Goal: Transaction & Acquisition: Purchase product/service

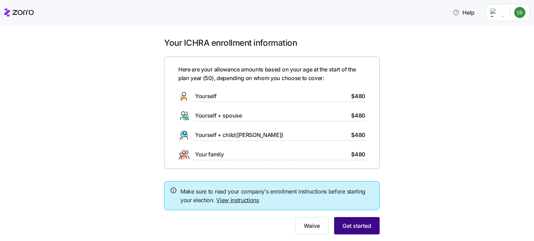
click at [356, 223] on span "Get started" at bounding box center [356, 226] width 29 height 8
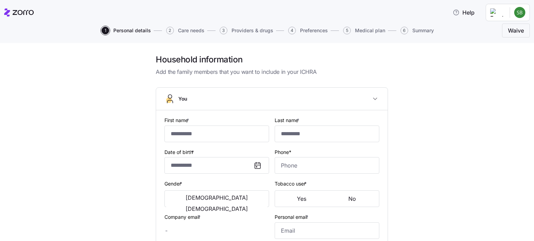
type input "******"
type input "*******"
type input "[EMAIL_ADDRESS][DOMAIN_NAME]"
type input "**********"
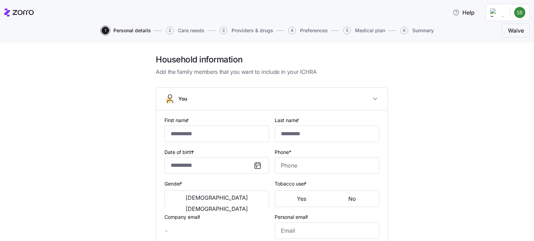
checkbox input "true"
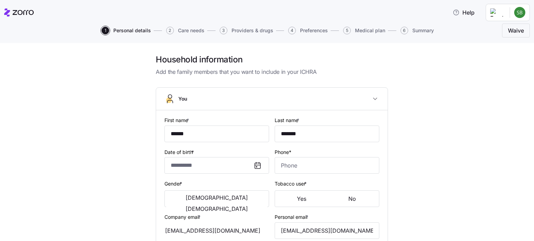
type input "**********"
type input "[PHONE_NUMBER]"
type input "Other"
type input "Married"
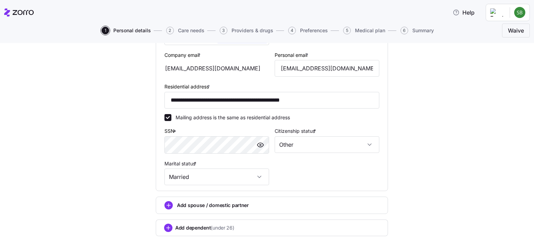
scroll to position [237, 0]
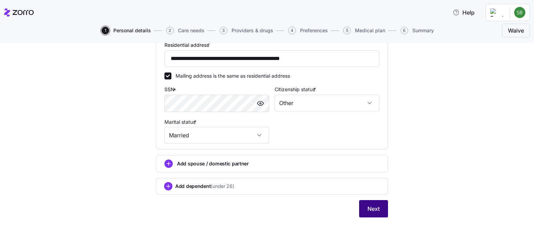
click at [373, 213] on button "Next" at bounding box center [373, 208] width 29 height 17
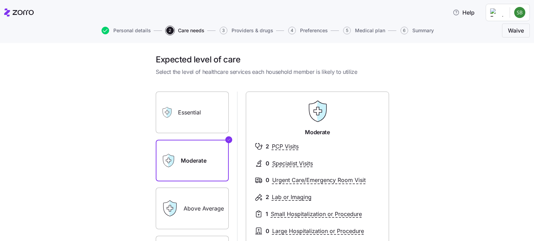
click at [197, 106] on label "Essential" at bounding box center [192, 113] width 73 height 42
click at [0, 0] on input "Essential" at bounding box center [0, 0] width 0 height 0
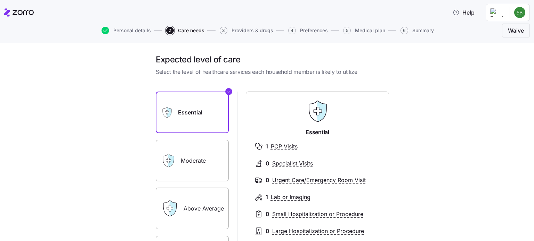
scroll to position [122, 0]
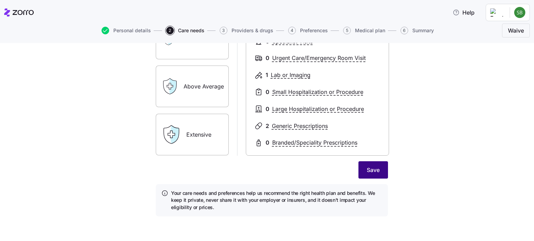
click at [360, 169] on button "Save" at bounding box center [373, 170] width 30 height 17
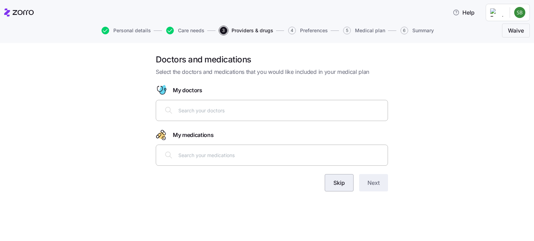
click at [336, 186] on span "Skip" at bounding box center [338, 183] width 11 height 8
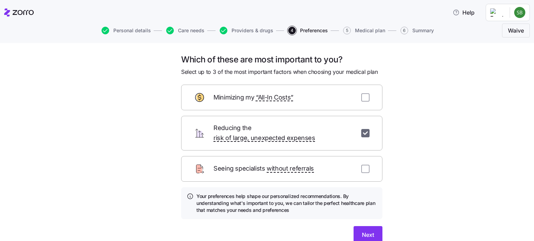
click at [361, 129] on input "checkbox" at bounding box center [365, 133] width 8 height 8
checkbox input "false"
click at [329, 231] on span "Skip" at bounding box center [333, 235] width 11 height 8
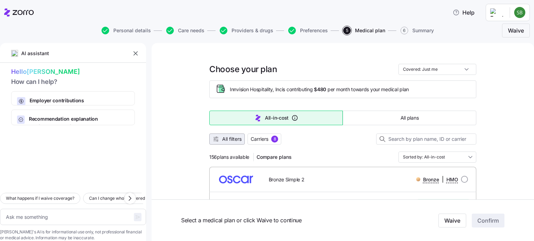
click at [222, 139] on span "All filters" at bounding box center [231, 139] width 19 height 7
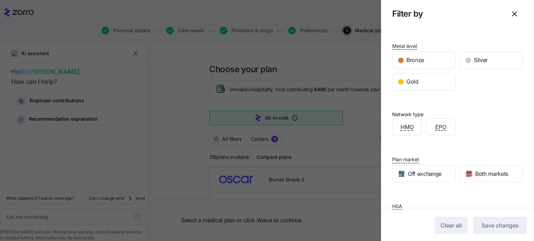
scroll to position [131, 0]
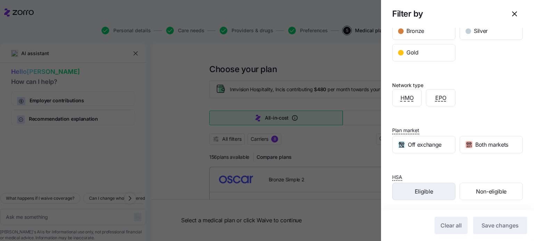
click at [418, 190] on span "Eligible" at bounding box center [424, 192] width 18 height 9
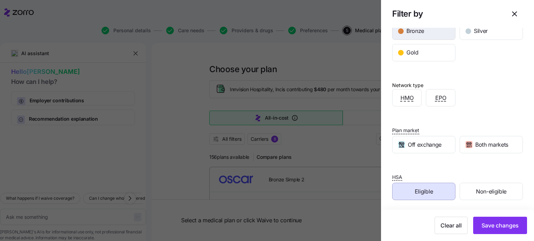
click at [424, 34] on span "Bronze" at bounding box center [415, 31] width 18 height 9
click at [470, 32] on div "Silver" at bounding box center [491, 31] width 63 height 17
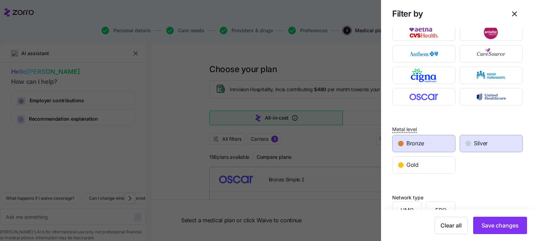
scroll to position [0, 0]
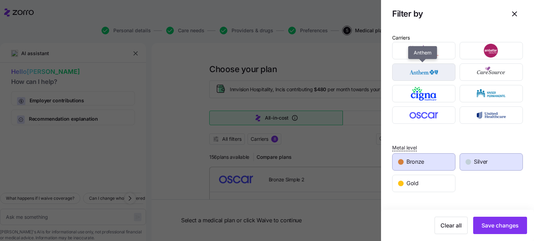
click at [412, 75] on img "button" at bounding box center [423, 72] width 51 height 14
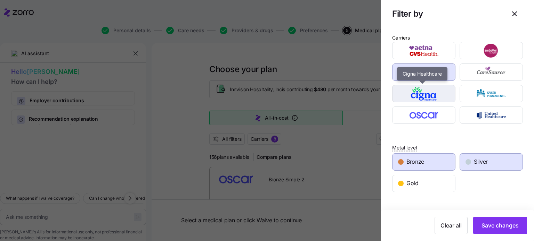
click at [415, 100] on div "button" at bounding box center [423, 93] width 63 height 17
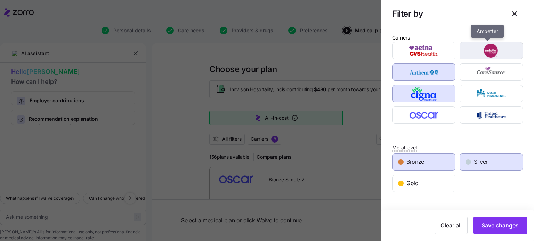
click at [488, 50] on img "button" at bounding box center [491, 51] width 51 height 14
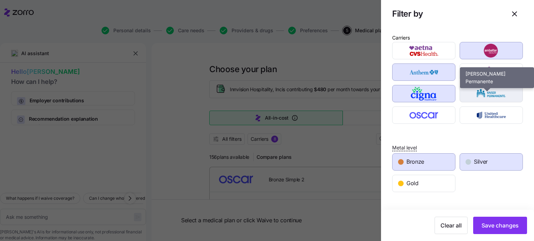
click at [493, 93] on img "button" at bounding box center [491, 94] width 51 height 14
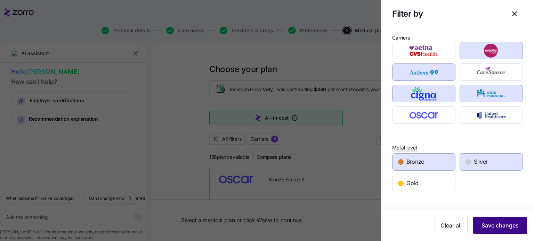
click at [489, 223] on span "Save changes" at bounding box center [499, 226] width 37 height 8
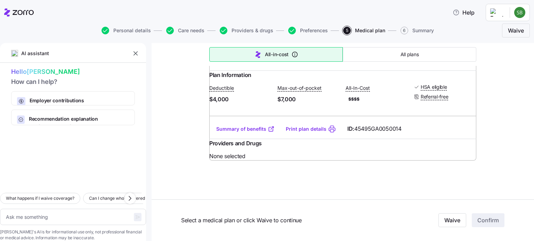
scroll to position [786, 0]
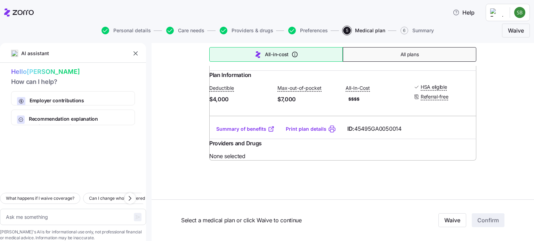
click at [391, 51] on button "All plans" at bounding box center [409, 54] width 133 height 15
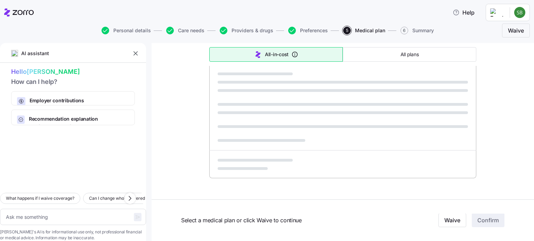
type textarea "x"
type input "Sorted by: Premium"
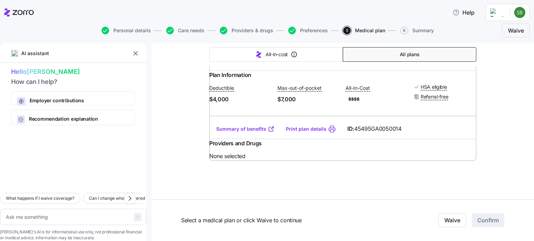
type textarea "x"
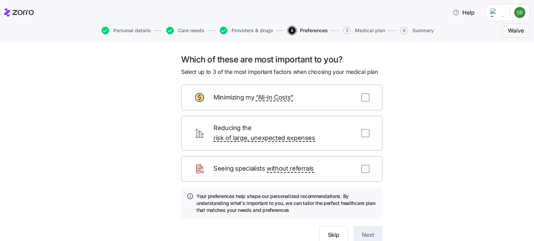
click at [369, 146] on form "Minimizing my “All-In Costs” Reducing the risk of large, unexpected expenses Se…" at bounding box center [281, 164] width 201 height 159
click at [364, 129] on input "checkbox" at bounding box center [365, 133] width 8 height 8
checkbox input "true"
click at [363, 231] on span "Next" at bounding box center [368, 235] width 12 height 8
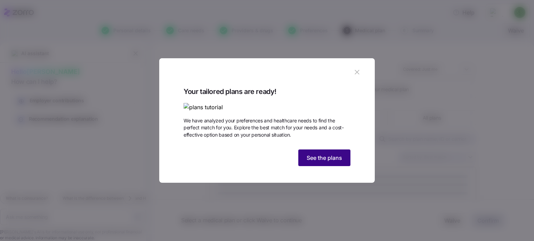
click at [326, 162] on span "See the plans" at bounding box center [323, 158] width 35 height 8
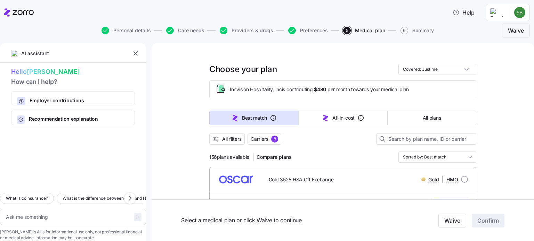
click at [218, 134] on button "All filters" at bounding box center [226, 139] width 35 height 11
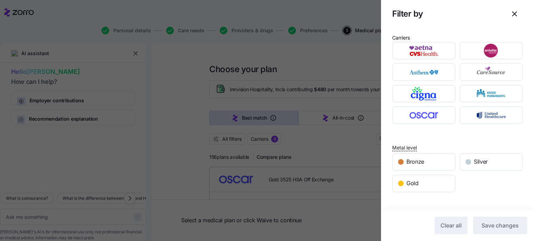
scroll to position [131, 0]
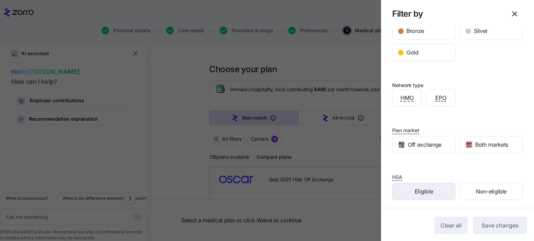
click at [417, 190] on span "Eligible" at bounding box center [424, 192] width 18 height 9
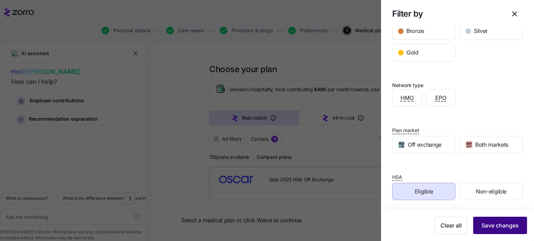
click at [497, 225] on span "Save changes" at bounding box center [499, 226] width 37 height 8
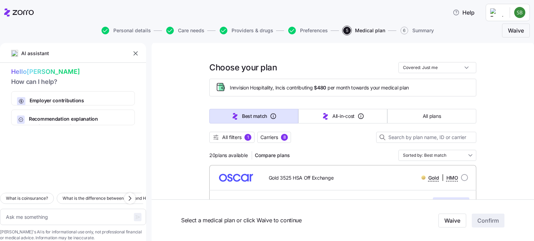
scroll to position [0, 0]
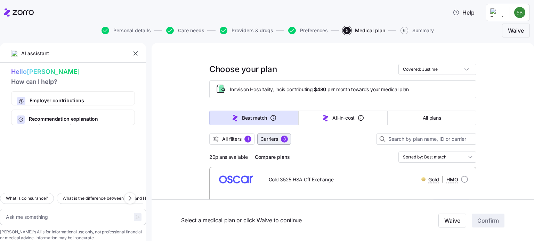
click at [267, 140] on span "Carriers" at bounding box center [269, 139] width 18 height 7
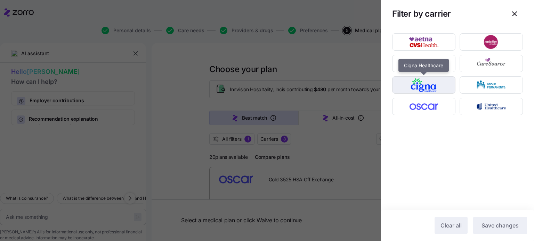
click at [438, 79] on img "button" at bounding box center [423, 85] width 51 height 14
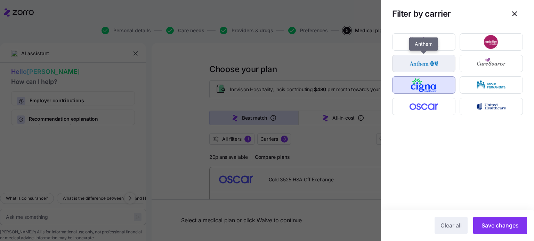
click at [438, 62] on img "button" at bounding box center [423, 64] width 51 height 14
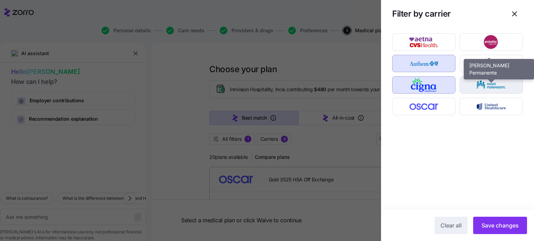
click at [491, 87] on img "button" at bounding box center [491, 85] width 51 height 14
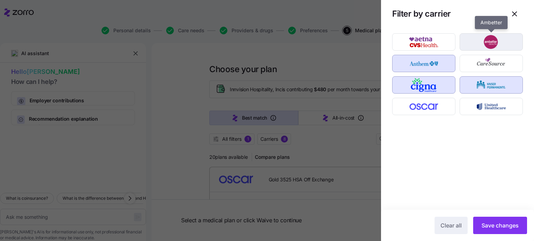
click at [500, 46] on img "button" at bounding box center [491, 42] width 51 height 14
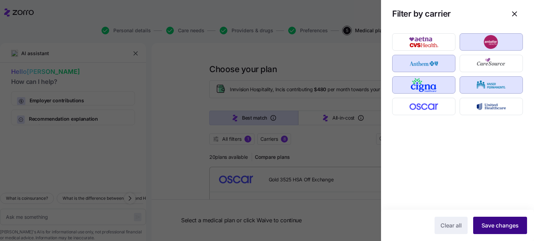
click at [505, 223] on span "Save changes" at bounding box center [499, 226] width 37 height 8
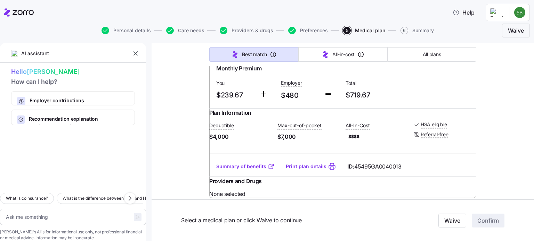
scroll to position [139, 0]
click at [239, 170] on link "Summary of benefits" at bounding box center [245, 166] width 58 height 7
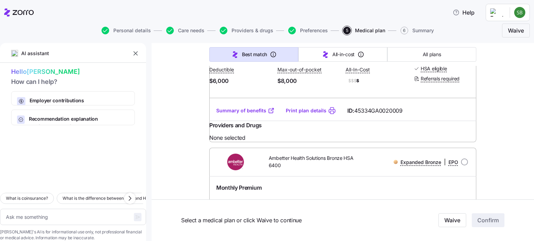
scroll to position [901, 0]
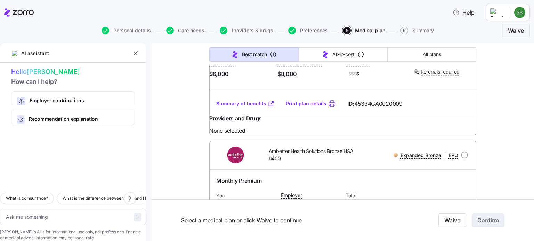
click at [244, 107] on link "Summary of benefits" at bounding box center [245, 103] width 58 height 7
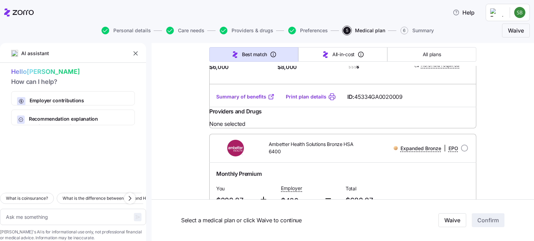
scroll to position [904, 0]
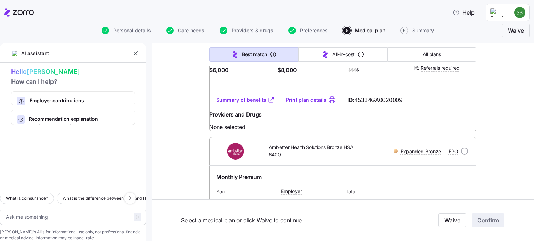
click at [230, 104] on link "Summary of benefits" at bounding box center [245, 100] width 58 height 7
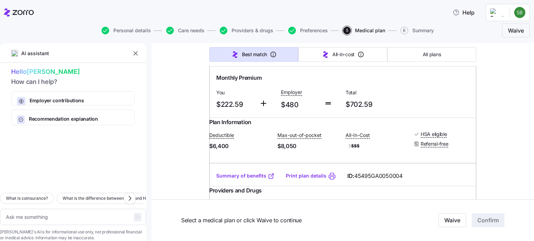
scroll to position [1355, 0]
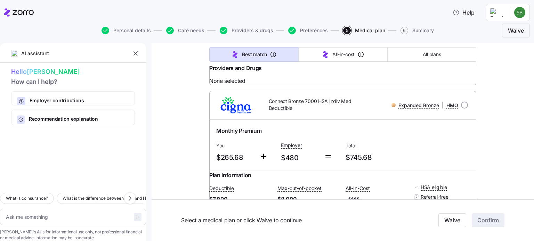
scroll to position [1656, 0]
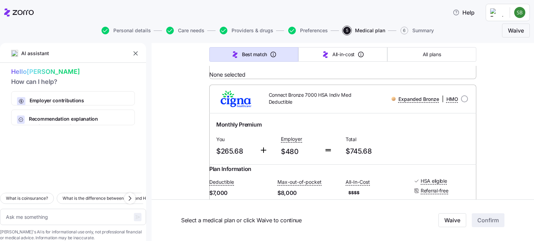
click at [366, 209] on div "Select a medical plan or click Waive to continue Waive Confirm" at bounding box center [342, 221] width 382 height 42
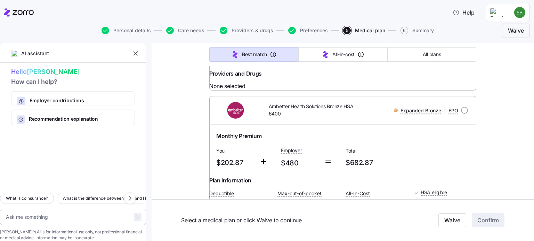
scroll to position [959, 0]
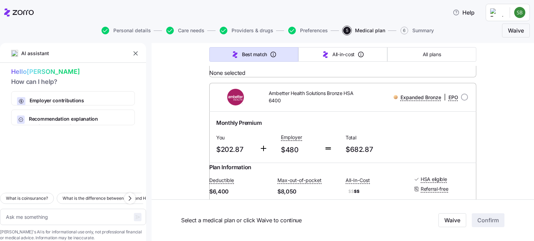
click at [243, 49] on link "Summary of benefits" at bounding box center [245, 45] width 58 height 7
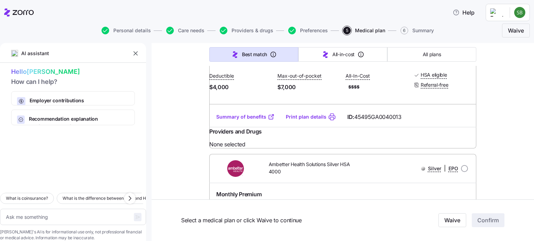
scroll to position [0, 0]
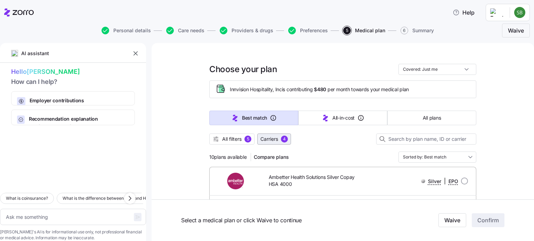
click at [274, 137] on span "Carriers" at bounding box center [269, 139] width 18 height 7
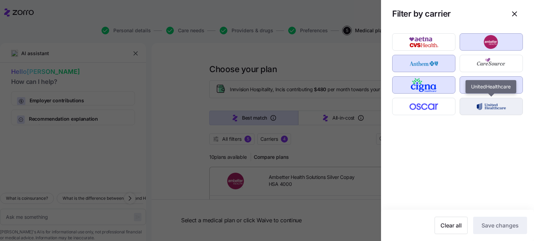
click at [485, 104] on img "button" at bounding box center [491, 107] width 51 height 14
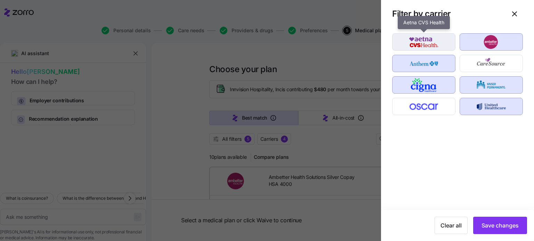
click at [425, 42] on img "button" at bounding box center [423, 42] width 51 height 14
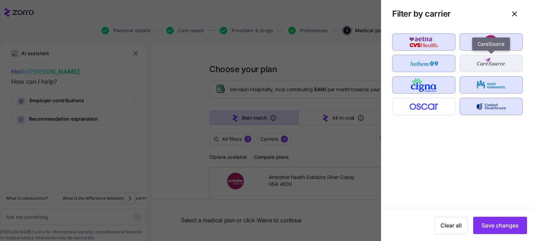
click at [470, 64] on img "button" at bounding box center [491, 64] width 51 height 14
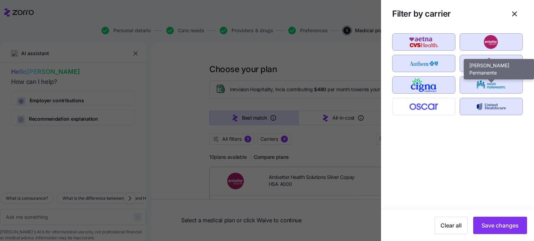
click at [489, 85] on img "button" at bounding box center [491, 85] width 51 height 14
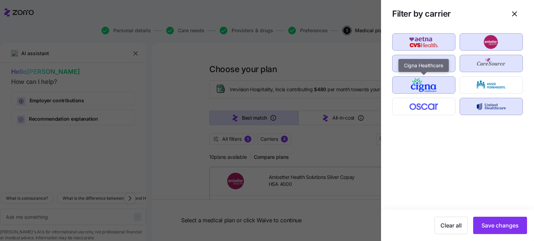
click at [432, 81] on img "button" at bounding box center [423, 85] width 51 height 14
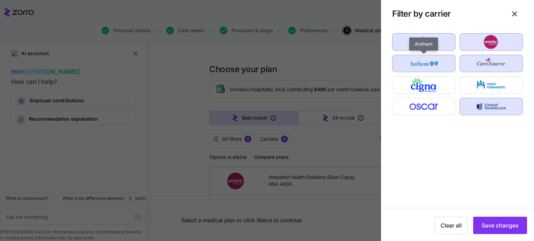
click at [436, 62] on img "button" at bounding box center [423, 64] width 51 height 14
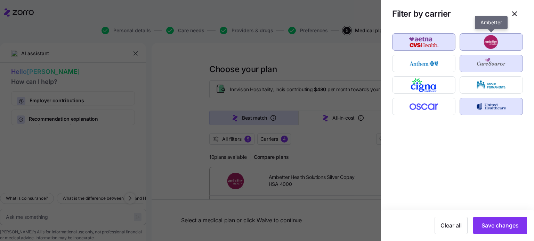
click at [481, 39] on img "button" at bounding box center [491, 42] width 51 height 14
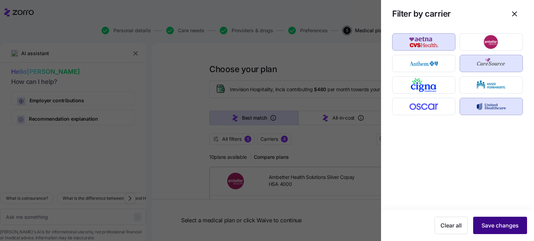
click at [509, 219] on button "Save changes" at bounding box center [500, 225] width 54 height 17
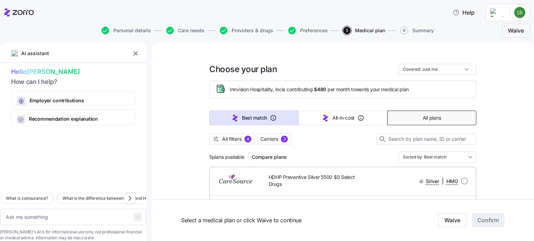
click at [423, 117] on span "All plans" at bounding box center [432, 118] width 18 height 7
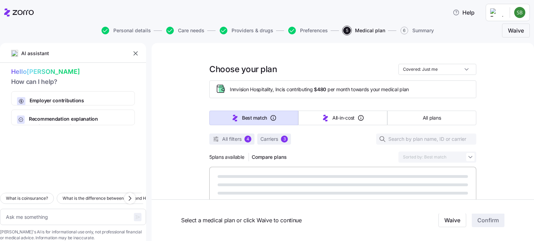
type textarea "x"
type input "Sorted by: Premium"
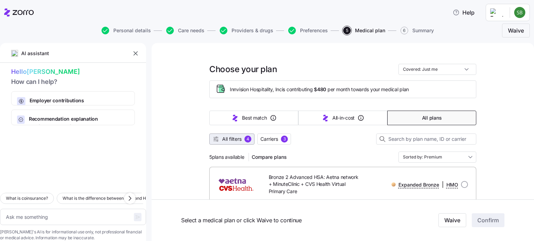
click at [230, 137] on span "All filters" at bounding box center [231, 139] width 19 height 7
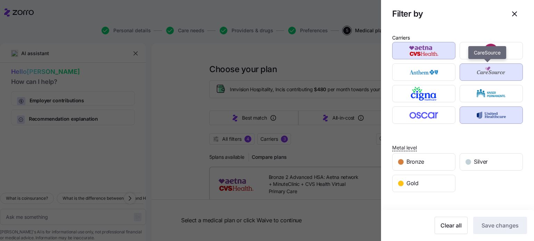
click at [495, 69] on img "button" at bounding box center [491, 72] width 51 height 14
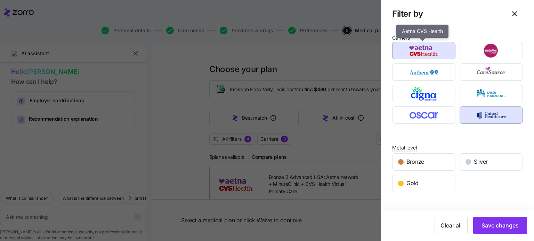
click at [426, 48] on img "button" at bounding box center [423, 51] width 51 height 14
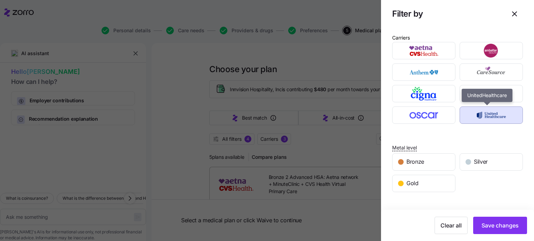
click at [492, 121] on img "button" at bounding box center [491, 115] width 51 height 14
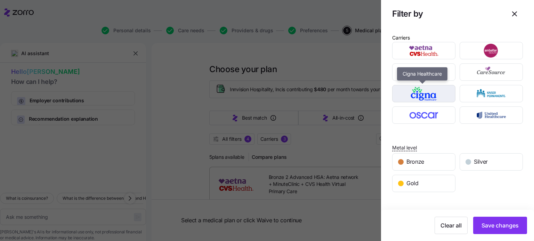
click at [437, 91] on img "button" at bounding box center [423, 94] width 51 height 14
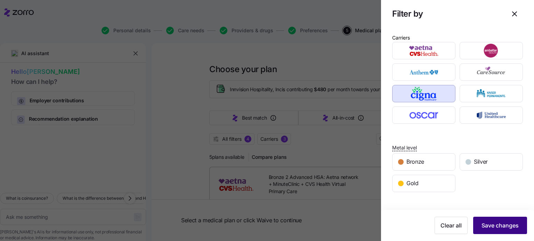
click at [508, 229] on span "Save changes" at bounding box center [499, 226] width 37 height 8
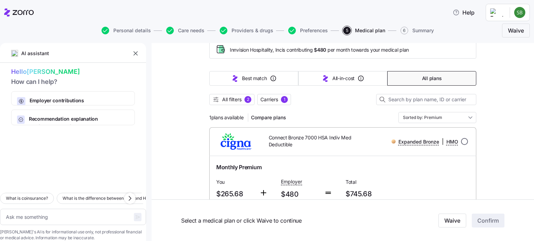
scroll to position [52, 0]
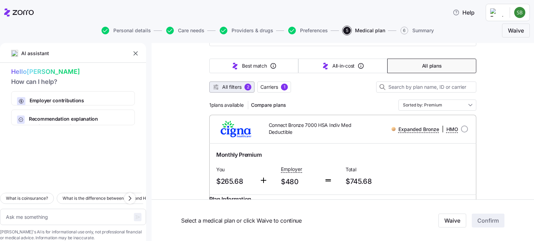
click at [229, 84] on span "All filters" at bounding box center [231, 87] width 19 height 7
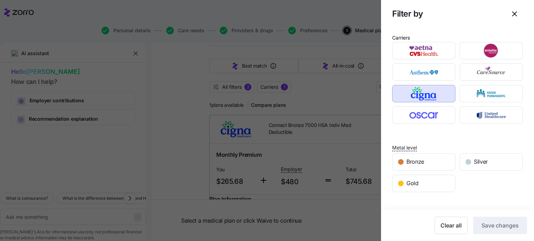
click at [213, 88] on div at bounding box center [267, 120] width 534 height 241
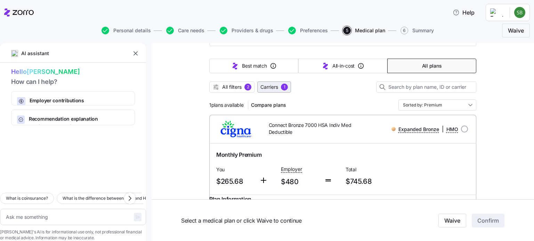
click at [276, 90] on button "Carriers 1" at bounding box center [274, 87] width 34 height 11
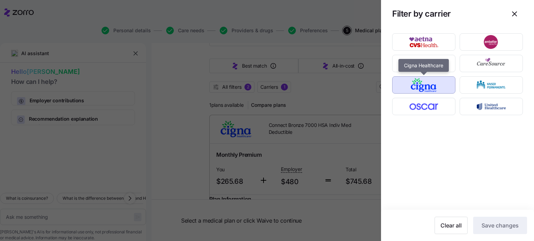
click at [418, 86] on img "button" at bounding box center [423, 85] width 51 height 14
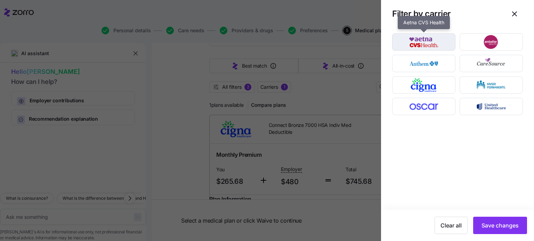
click at [427, 46] on img "button" at bounding box center [423, 42] width 51 height 14
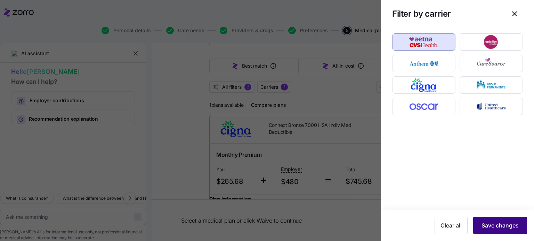
click at [496, 225] on span "Save changes" at bounding box center [499, 226] width 37 height 8
type textarea "x"
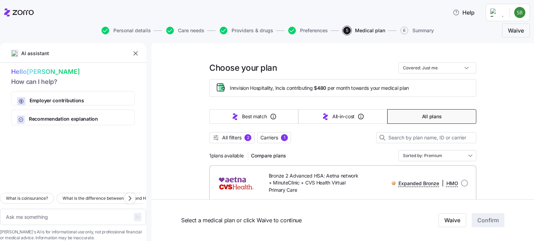
scroll to position [0, 0]
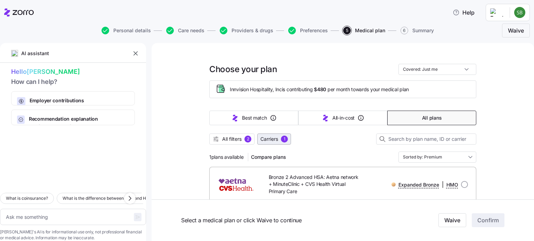
click at [268, 140] on span "Carriers" at bounding box center [269, 139] width 18 height 7
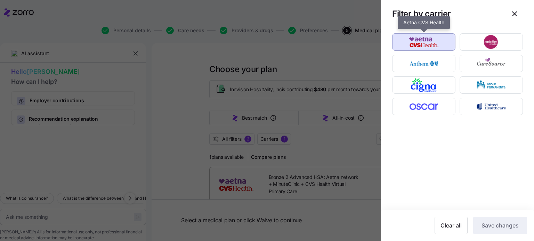
click at [411, 45] on img "button" at bounding box center [423, 42] width 51 height 14
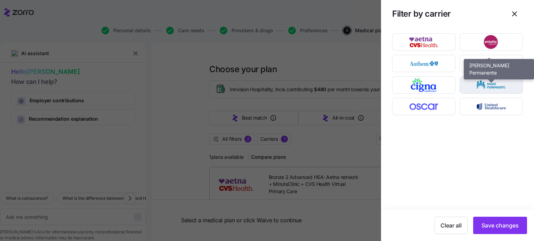
click at [476, 83] on img "button" at bounding box center [491, 85] width 51 height 14
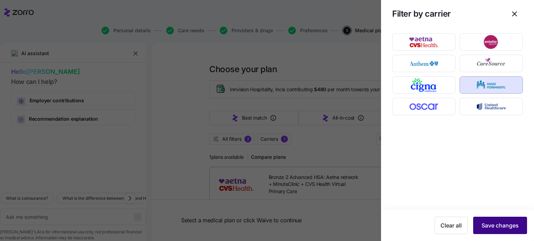
click at [497, 227] on span "Save changes" at bounding box center [499, 226] width 37 height 8
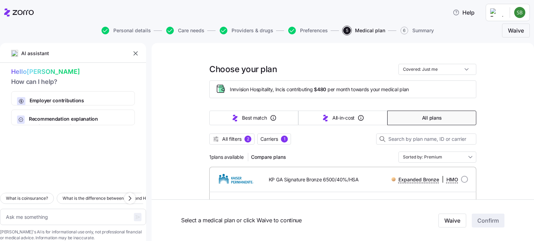
click at [507, 174] on div "Choose your plan Covered: Just me Innvision Hospitality, Inc is contributing $4…" at bounding box center [342, 228] width 382 height 371
click at [267, 137] on span "Carriers" at bounding box center [269, 139] width 18 height 7
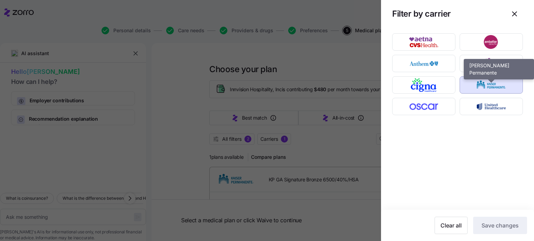
click at [486, 87] on img "button" at bounding box center [491, 85] width 51 height 14
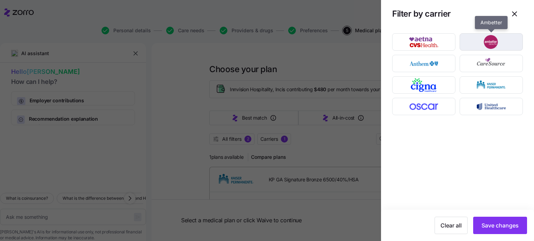
click at [501, 39] on img "button" at bounding box center [491, 42] width 51 height 14
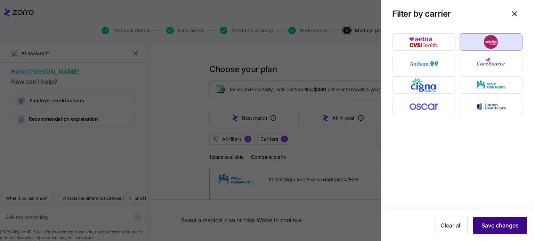
click at [503, 225] on span "Save changes" at bounding box center [499, 226] width 37 height 8
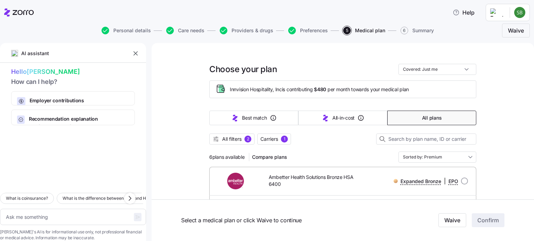
click at [278, 138] on span "Carriers 1" at bounding box center [273, 139] width 27 height 7
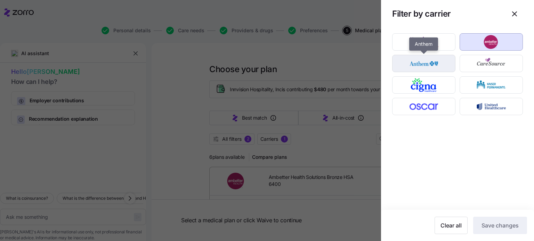
click at [434, 66] on img "button" at bounding box center [423, 64] width 51 height 14
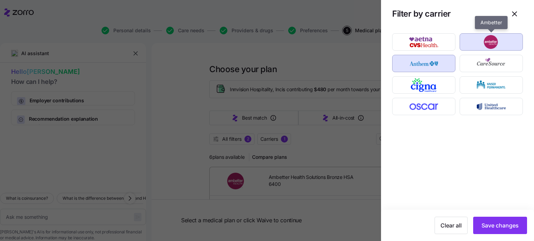
click at [488, 39] on img "button" at bounding box center [491, 42] width 51 height 14
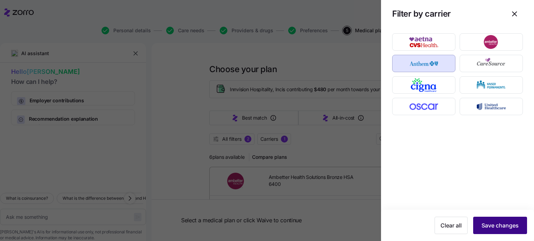
click at [510, 226] on span "Save changes" at bounding box center [499, 226] width 37 height 8
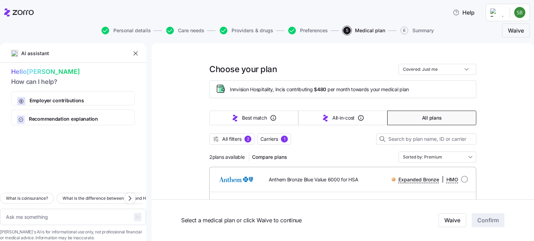
click at [268, 137] on span "Carriers" at bounding box center [269, 139] width 18 height 7
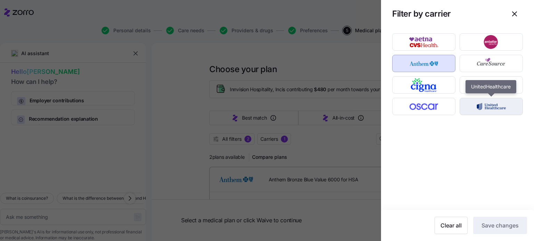
click at [488, 104] on img "button" at bounding box center [491, 107] width 51 height 14
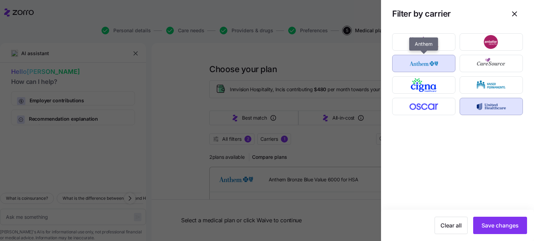
click at [427, 59] on img "button" at bounding box center [423, 64] width 51 height 14
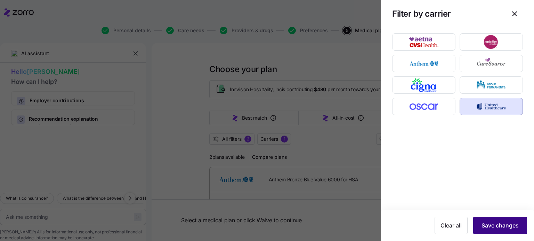
click at [507, 224] on span "Save changes" at bounding box center [499, 226] width 37 height 8
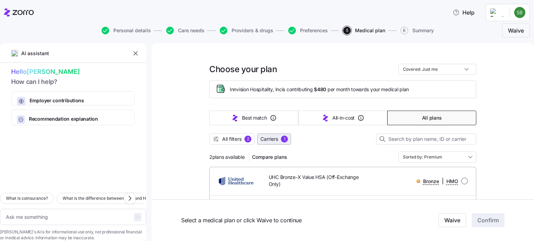
click at [278, 139] on span "Carriers 1" at bounding box center [273, 139] width 27 height 7
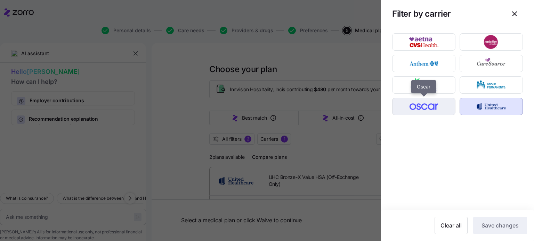
click at [432, 108] on img "button" at bounding box center [423, 107] width 51 height 14
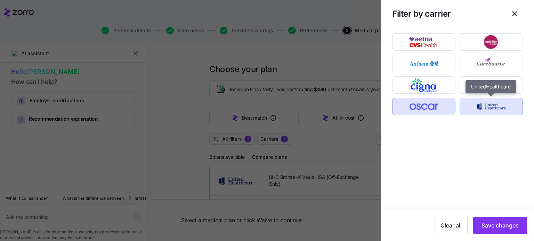
click at [490, 108] on img "button" at bounding box center [491, 107] width 51 height 14
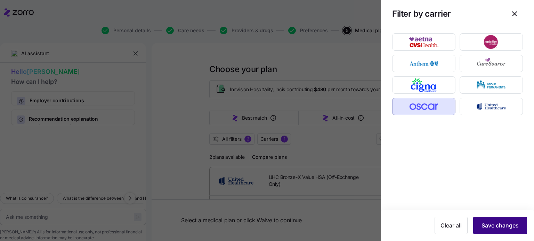
click at [498, 224] on span "Save changes" at bounding box center [499, 226] width 37 height 8
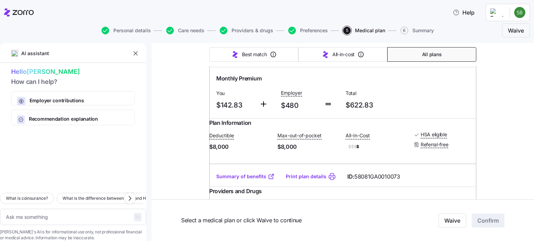
scroll to position [111, 0]
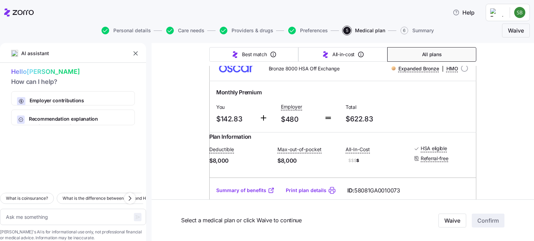
click at [242, 194] on link "Summary of benefits" at bounding box center [245, 190] width 58 height 7
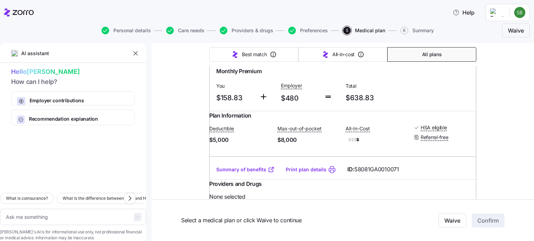
scroll to position [306, 0]
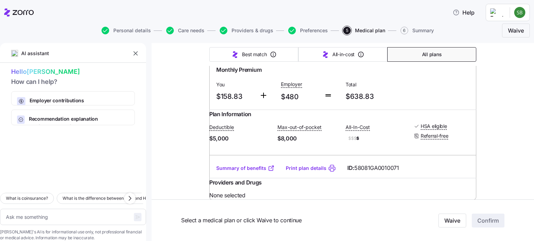
click at [242, 172] on link "Summary of benefits" at bounding box center [245, 168] width 58 height 7
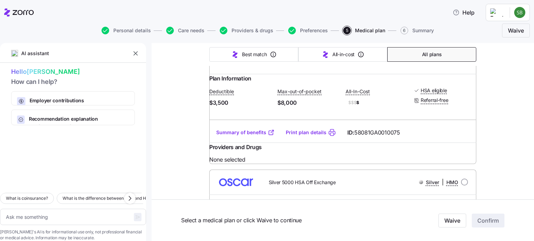
scroll to position [514, 0]
click at [238, 136] on link "Summary of benefits" at bounding box center [245, 132] width 58 height 7
click at [416, 69] on div "Monthly Premium You $161.76 Employer $480 Total $641.76" at bounding box center [342, 48] width 259 height 43
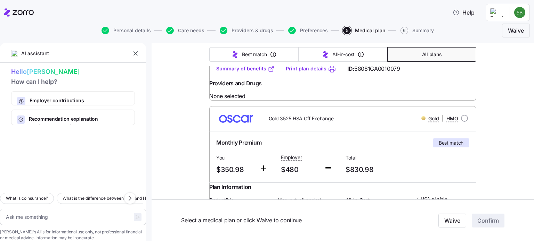
scroll to position [750, 0]
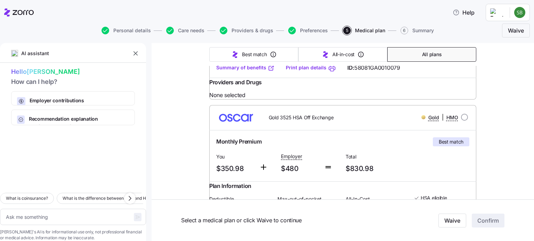
click at [229, 71] on link "Summary of benefits" at bounding box center [245, 67] width 58 height 7
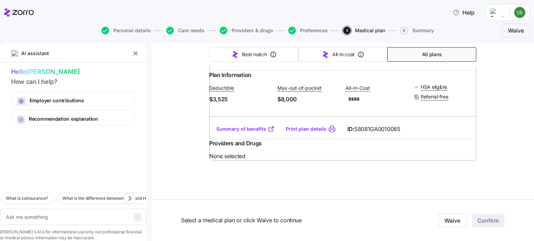
scroll to position [867, 0]
click at [231, 133] on link "Summary of benefits" at bounding box center [245, 129] width 58 height 7
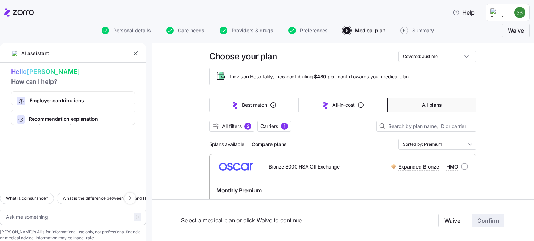
scroll to position [0, 0]
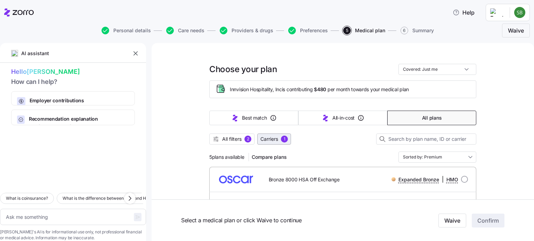
click at [273, 142] on span "Carriers" at bounding box center [269, 139] width 18 height 7
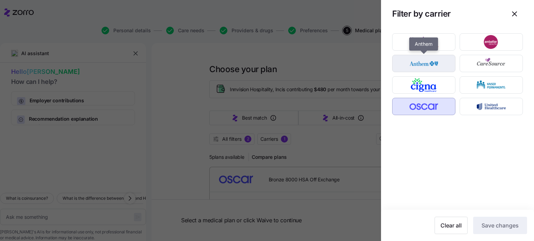
click at [429, 70] on img "button" at bounding box center [423, 64] width 51 height 14
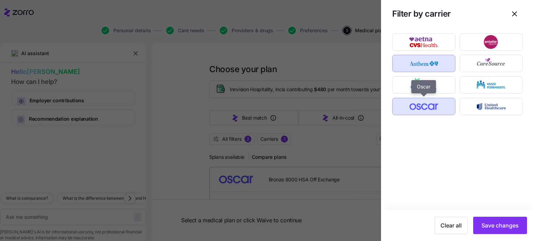
click at [434, 101] on img "button" at bounding box center [423, 107] width 51 height 14
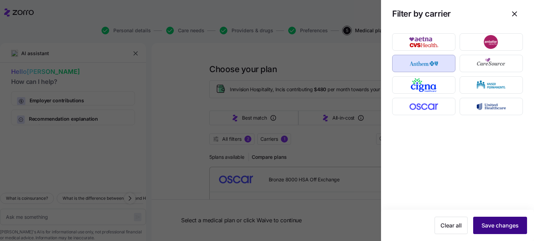
click at [501, 227] on span "Save changes" at bounding box center [499, 226] width 37 height 8
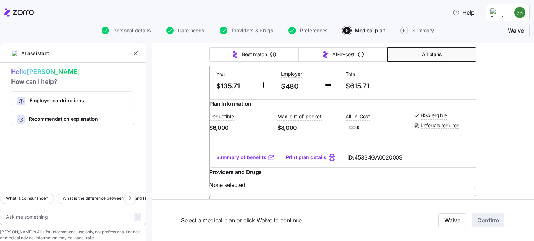
scroll to position [153, 0]
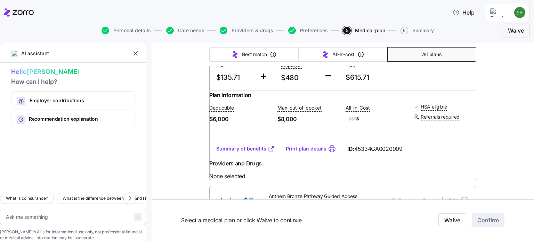
click at [244, 153] on link "Summary of benefits" at bounding box center [245, 149] width 58 height 7
click at [179, 136] on div "Choose your plan Covered: Just me Innvision Hospitality, Inc is contributing $4…" at bounding box center [342, 163] width 382 height 547
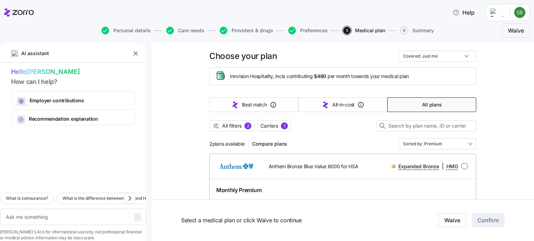
scroll to position [0, 0]
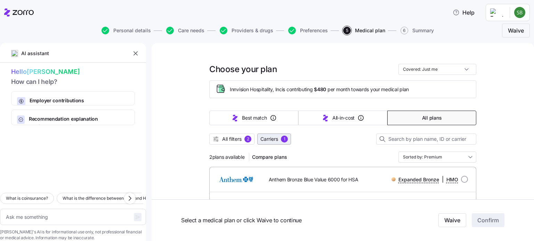
click at [273, 139] on span "Carriers" at bounding box center [269, 139] width 18 height 7
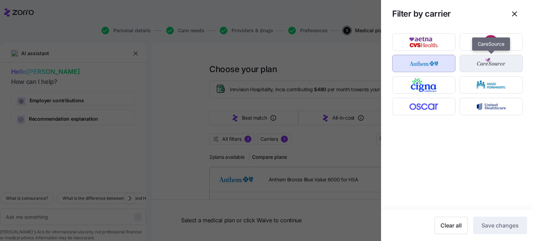
click at [495, 64] on img "button" at bounding box center [491, 64] width 51 height 14
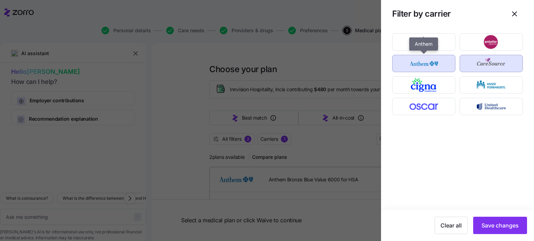
click at [432, 58] on img "button" at bounding box center [423, 64] width 51 height 14
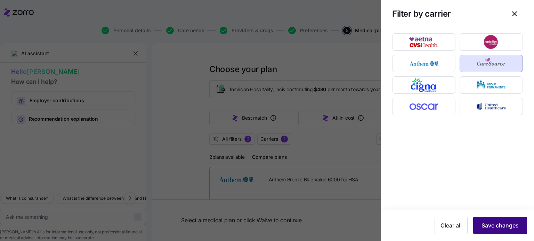
click at [492, 227] on span "Save changes" at bounding box center [499, 226] width 37 height 8
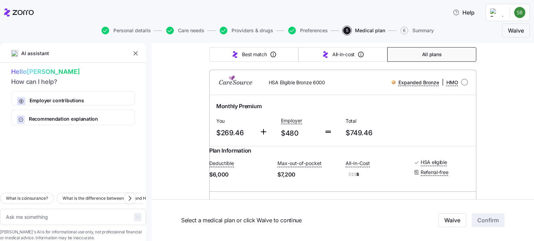
scroll to position [139, 0]
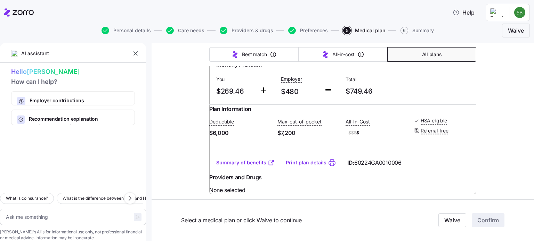
click at [229, 166] on link "Summary of benefits" at bounding box center [245, 162] width 58 height 7
click at [473, 82] on div "Choose your plan Covered: Just me Innvision Hospitality, Inc is contributing $4…" at bounding box center [342, 177] width 382 height 547
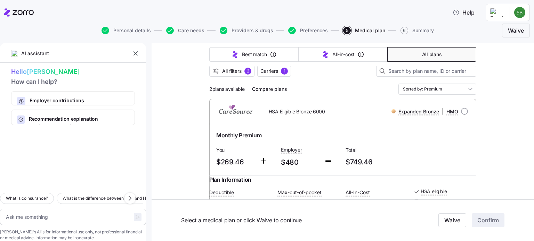
scroll to position [0, 0]
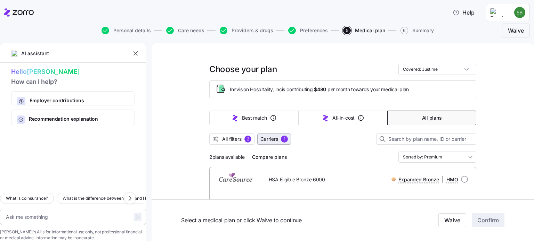
click at [271, 137] on span "Carriers" at bounding box center [269, 139] width 18 height 7
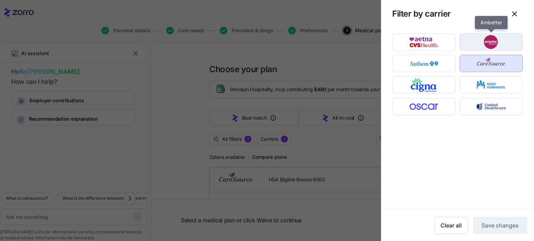
click at [493, 42] on img "button" at bounding box center [491, 42] width 51 height 14
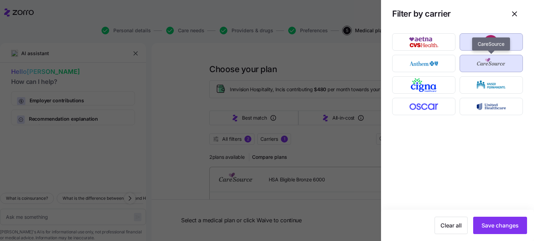
click at [489, 60] on img "button" at bounding box center [491, 64] width 51 height 14
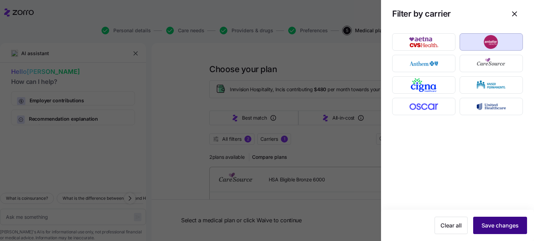
click at [504, 228] on span "Save changes" at bounding box center [499, 226] width 37 height 8
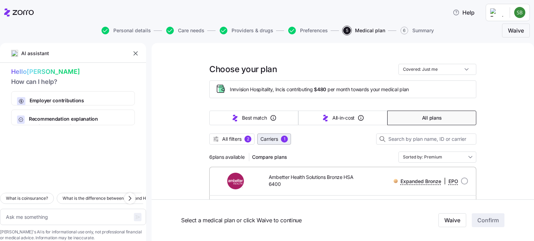
click at [261, 137] on span "Carriers" at bounding box center [269, 139] width 18 height 7
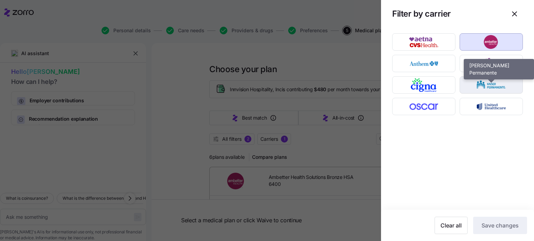
click at [480, 87] on img "button" at bounding box center [491, 85] width 51 height 14
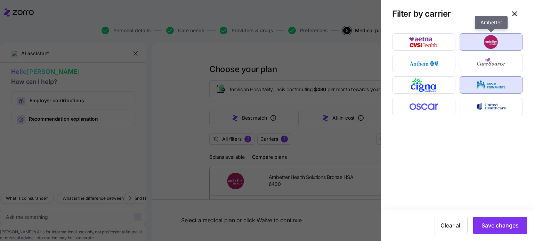
click at [498, 34] on div "button" at bounding box center [491, 42] width 63 height 17
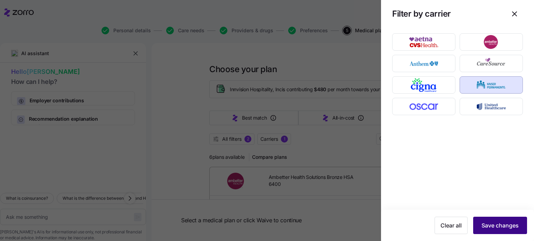
click at [498, 228] on span "Save changes" at bounding box center [499, 226] width 37 height 8
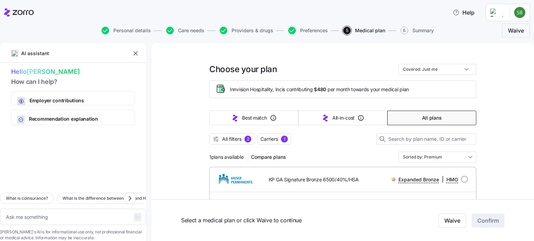
click at [524, 168] on div "Choose your plan Covered: Just me Innvision Hospitality, Inc is contributing $4…" at bounding box center [342, 228] width 382 height 371
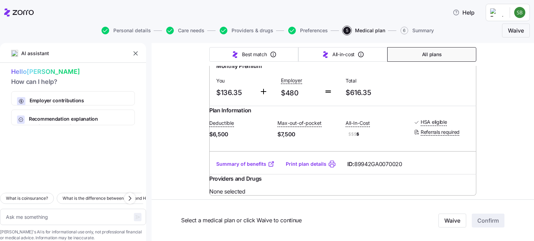
scroll to position [139, 0]
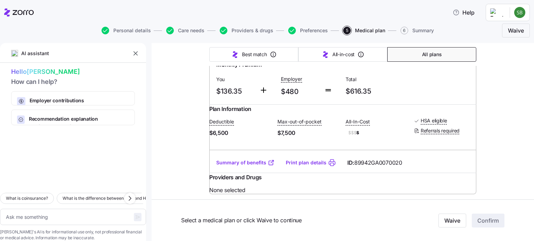
click at [257, 166] on link "Summary of benefits" at bounding box center [245, 162] width 58 height 7
click at [170, 98] on div "Choose your plan Covered: Just me Innvision Hospitality, Inc is contributing $4…" at bounding box center [342, 89] width 382 height 371
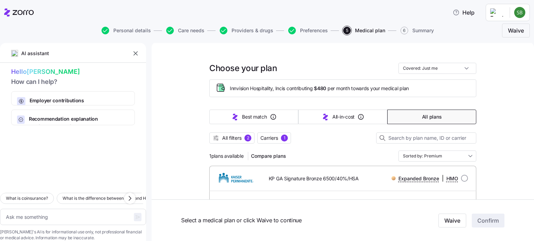
scroll to position [0, 0]
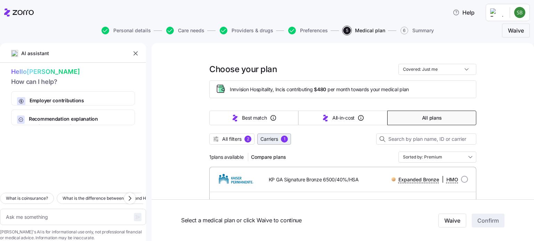
click at [264, 139] on span "Carriers" at bounding box center [269, 139] width 18 height 7
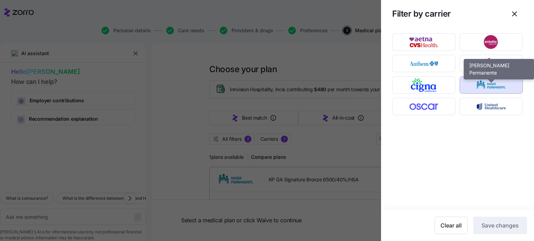
click at [492, 85] on img "button" at bounding box center [491, 85] width 51 height 14
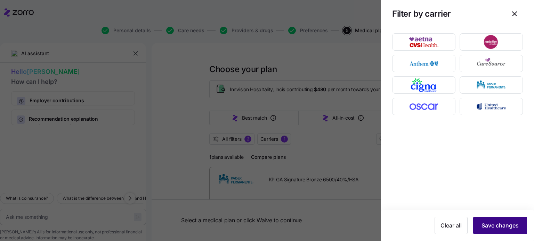
click at [499, 225] on span "Save changes" at bounding box center [499, 226] width 37 height 8
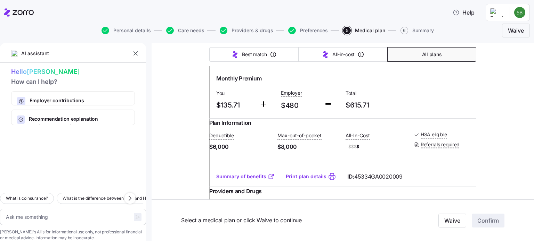
scroll to position [181, 0]
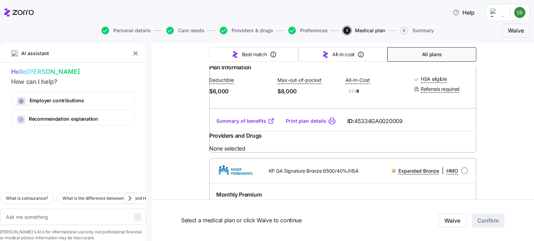
click at [239, 125] on link "Summary of benefits" at bounding box center [245, 121] width 58 height 7
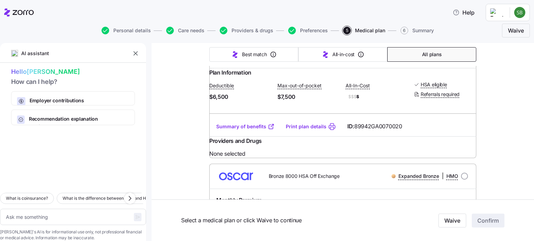
scroll to position [320, 0]
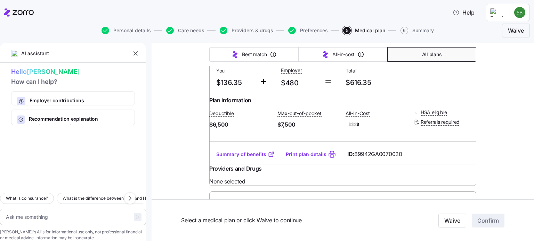
click at [240, 158] on link "Summary of benefits" at bounding box center [245, 154] width 58 height 7
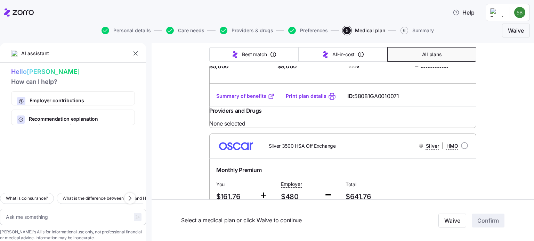
scroll to position [723, 0]
click at [228, 99] on link "Summary of benefits" at bounding box center [245, 95] width 58 height 7
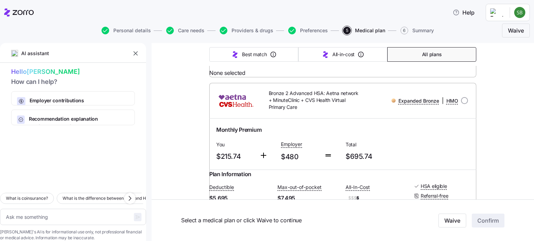
scroll to position [1306, 0]
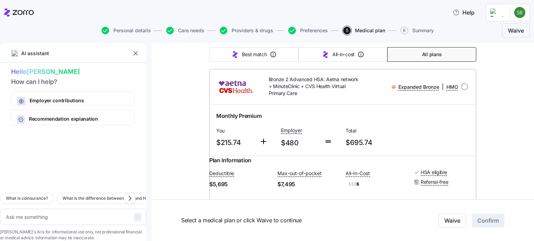
click at [228, 35] on link "Summary of benefits" at bounding box center [245, 31] width 58 height 7
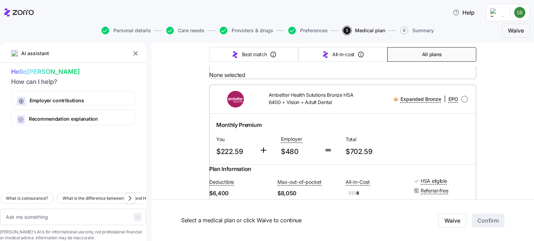
scroll to position [1487, 0]
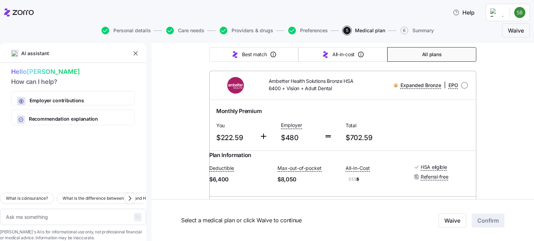
click at [236, 37] on link "Summary of benefits" at bounding box center [245, 33] width 58 height 7
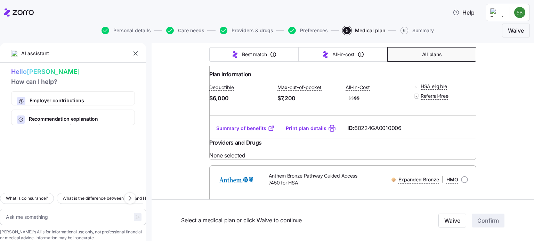
scroll to position [2637, 0]
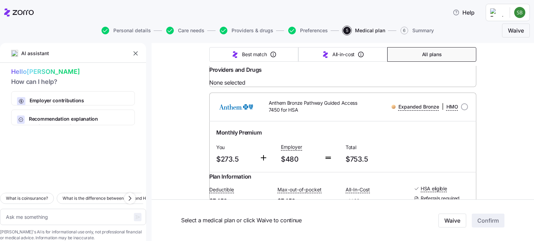
scroll to position [2693, 0]
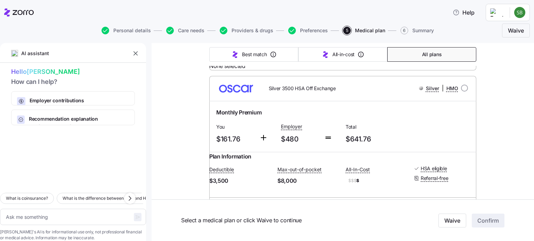
scroll to position [775, 0]
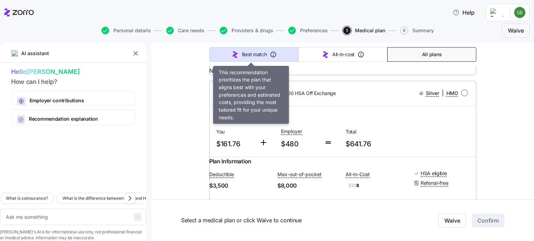
click at [242, 54] on span "Best match" at bounding box center [254, 54] width 25 height 7
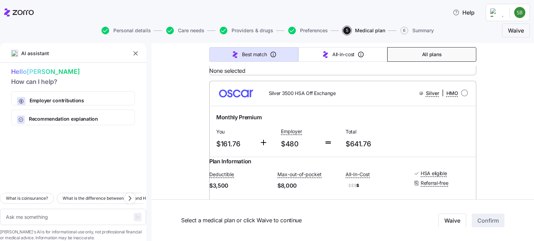
scroll to position [449, 0]
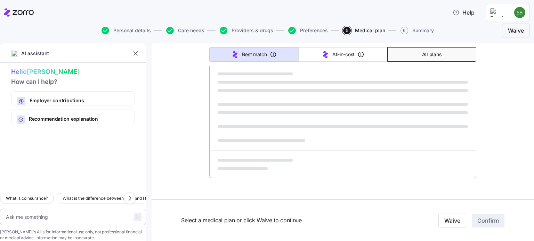
type textarea "x"
type input "Sorted by: Best match"
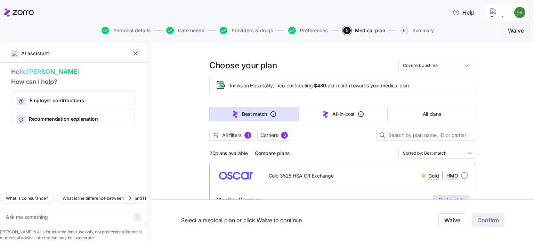
scroll to position [0, 0]
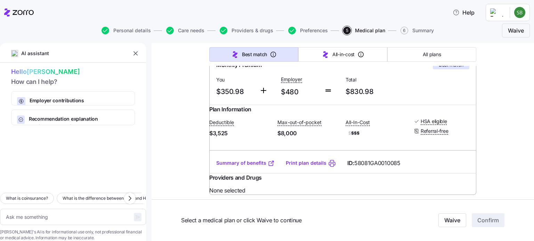
scroll to position [153, 0]
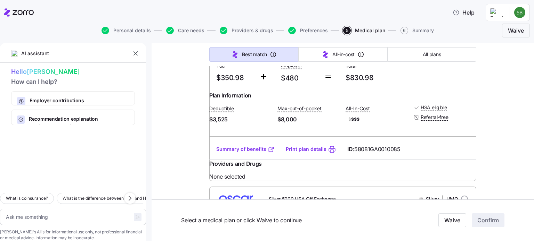
click at [228, 153] on link "Summary of benefits" at bounding box center [245, 149] width 58 height 7
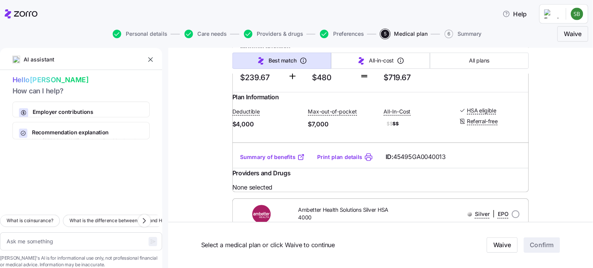
scroll to position [695, 0]
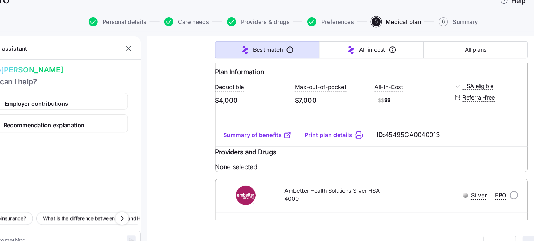
click at [231, 131] on link "Summary of benefits" at bounding box center [245, 127] width 58 height 7
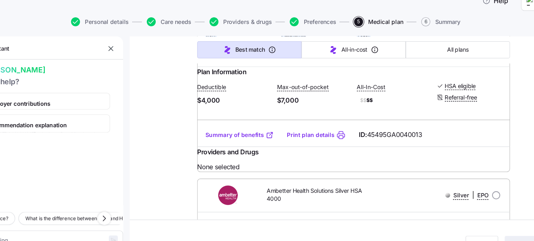
drag, startPoint x: 444, startPoint y: 108, endPoint x: 422, endPoint y: 130, distance: 30.7
click at [422, 130] on div "Ambetter Health Solutions Silver Copay HSA 4000 Silver | EPO Monthly Premium Yo…" at bounding box center [342, 74] width 267 height 170
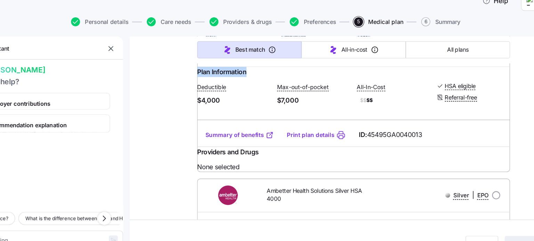
drag, startPoint x: 483, startPoint y: 126, endPoint x: 468, endPoint y: 137, distance: 18.9
click at [468, 117] on div "Plan Information Deductible $4,000 Max-out-of-pocket $7,000 All-In-Cost $$ $$ H…" at bounding box center [342, 93] width 267 height 48
drag, startPoint x: 183, startPoint y: 113, endPoint x: 177, endPoint y: 122, distance: 11.2
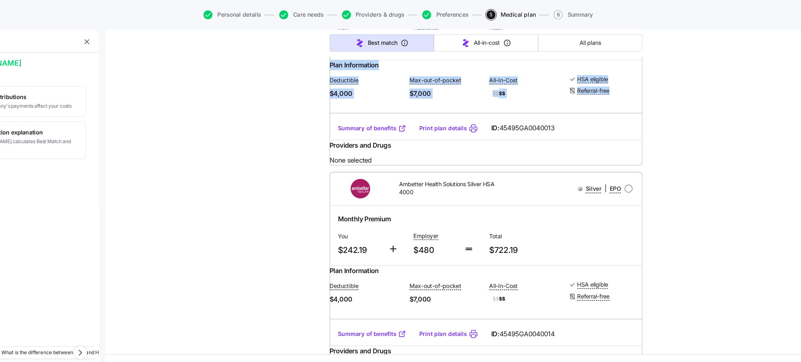
drag, startPoint x: 123, startPoint y: 203, endPoint x: 270, endPoint y: 183, distance: 147.6
click at [280, 197] on div "AI assistant Hello [PERSON_NAME] How can I help? Employer contributions How you…" at bounding box center [400, 322] width 801 height 1949
click at [266, 174] on div "Choose your plan Covered: Just me Innvision Hospitality, Inc is contributing $4…" at bounding box center [475, 322] width 649 height 1949
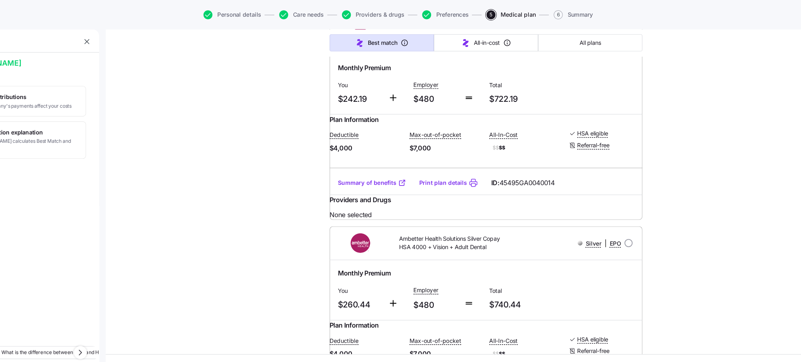
scroll to position [903, 0]
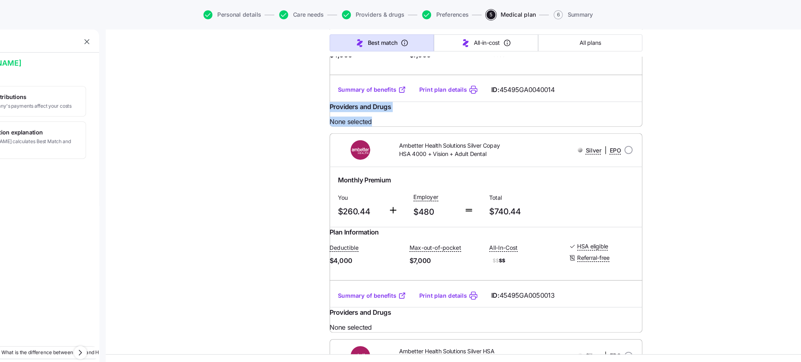
drag, startPoint x: 632, startPoint y: 222, endPoint x: 635, endPoint y: 180, distance: 41.4
click at [533, 180] on div "Choose your plan Covered: Just me Innvision Hospitality, Inc is contributing $4…" at bounding box center [475, 114] width 649 height 1949
click at [533, 201] on div "Choose your plan Covered: Just me Innvision Hospitality, Inc is contributing $4…" at bounding box center [475, 114] width 649 height 1949
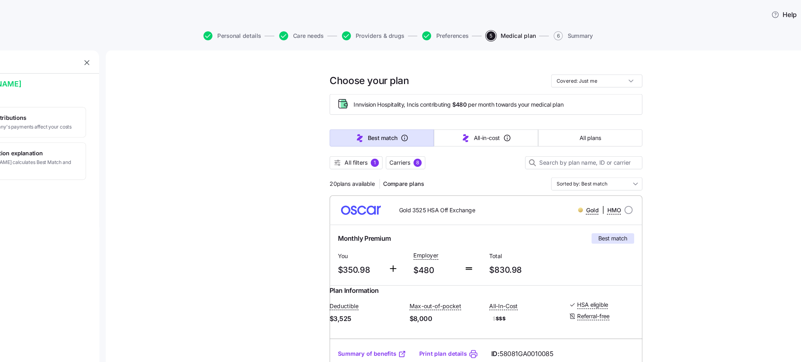
scroll to position [0, 0]
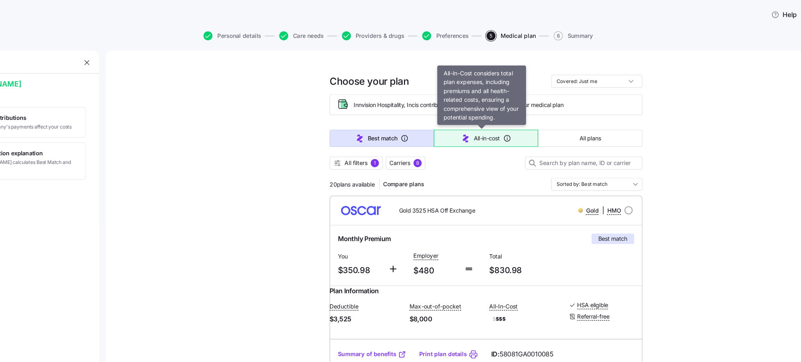
click at [455, 113] on button "All-in-cost" at bounding box center [476, 118] width 89 height 15
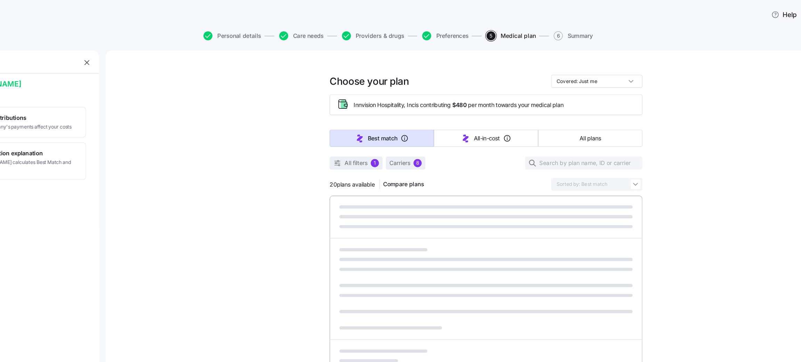
type textarea "x"
type input "Sorted by: All-in-cost"
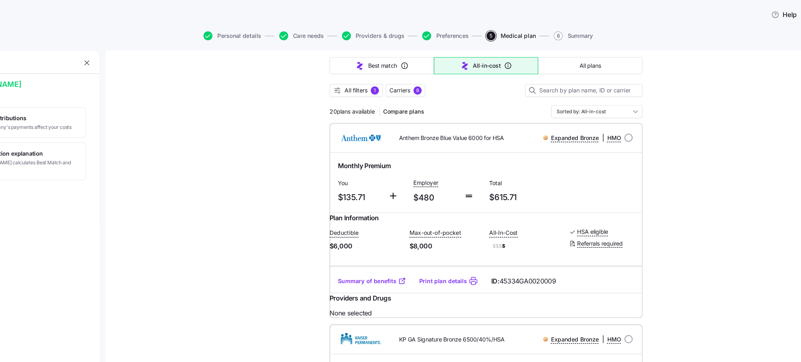
scroll to position [83, 0]
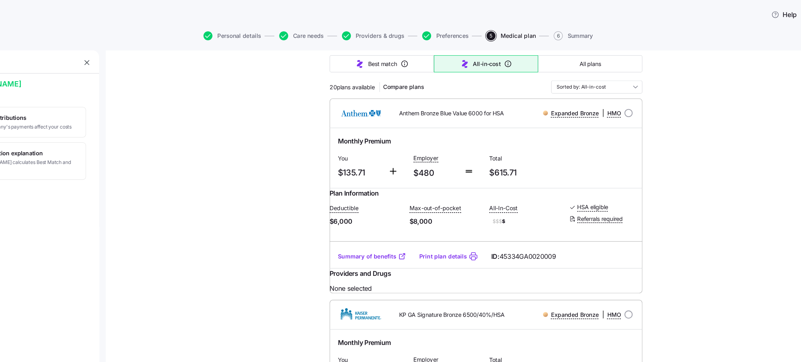
click at [357, 222] on link "Summary of benefits" at bounding box center [379, 218] width 58 height 7
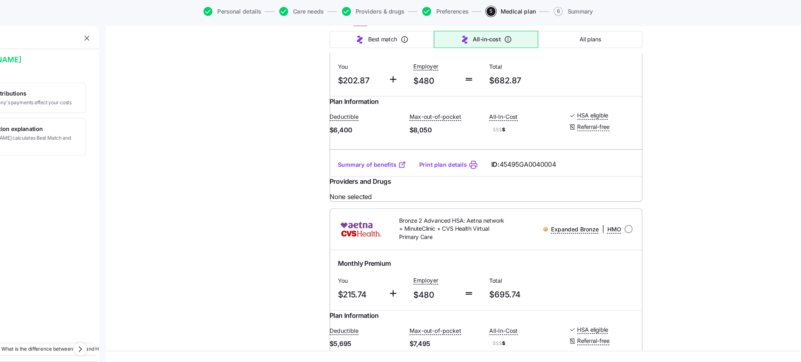
scroll to position [1179, 0]
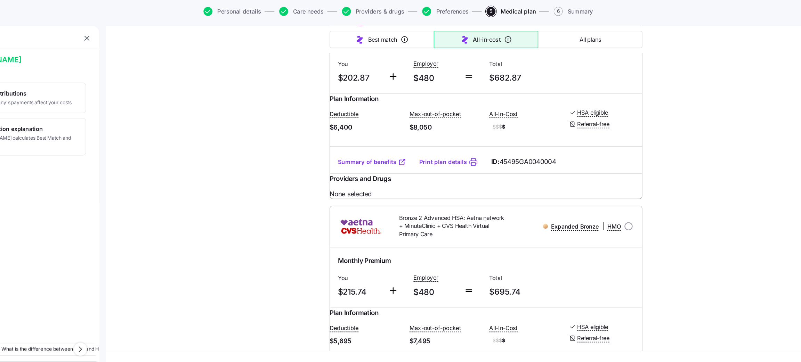
click at [360, 163] on link "Summary of benefits" at bounding box center [379, 159] width 58 height 7
click at [356, 163] on link "Summary of benefits" at bounding box center [379, 159] width 58 height 7
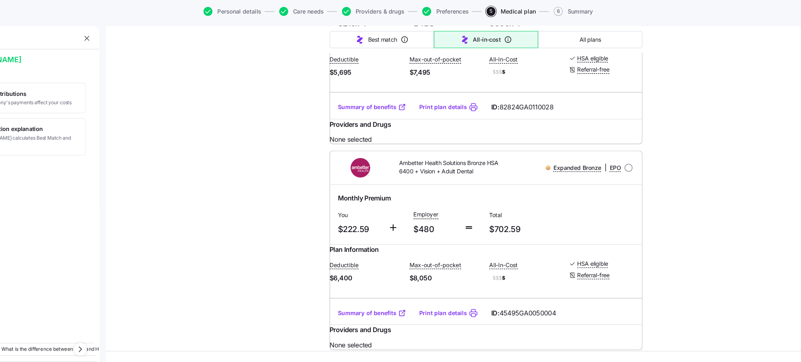
scroll to position [1429, 0]
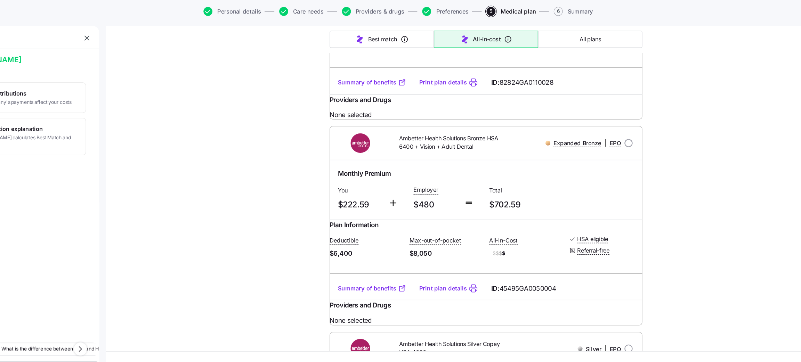
click at [369, 101] on div "Summary of benefits Print plan details ID: 82824GA0110028" at bounding box center [476, 92] width 267 height 20
click at [366, 95] on link "Summary of benefits" at bounding box center [379, 91] width 58 height 7
click at [283, 199] on div "Choose your plan Covered: Just me Innvision Hospitality, Inc is contributing $4…" at bounding box center [475, 22] width 649 height 2816
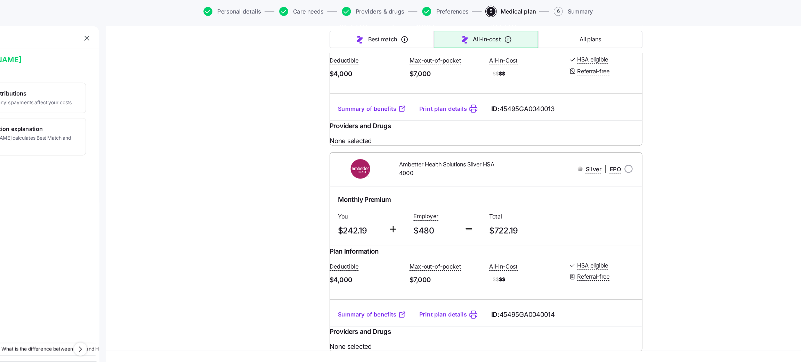
scroll to position [1805, 0]
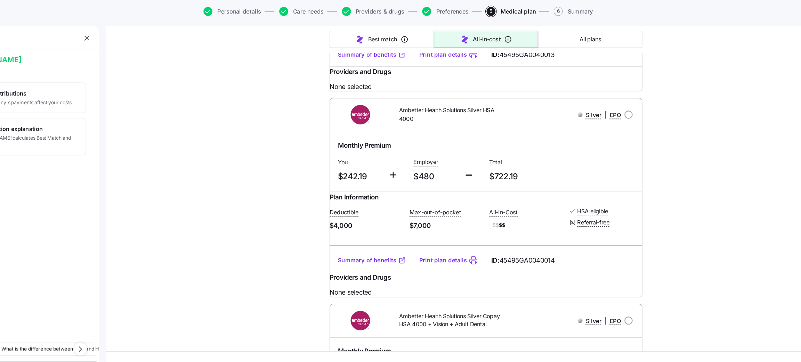
click at [374, 71] on link "Summary of benefits" at bounding box center [379, 67] width 58 height 7
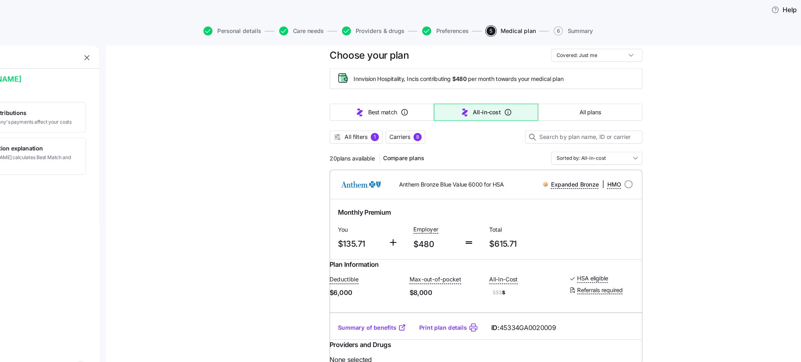
scroll to position [0, 0]
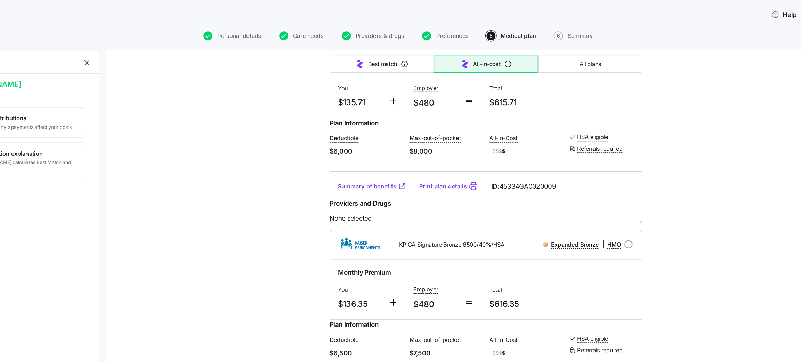
scroll to position [166, 0]
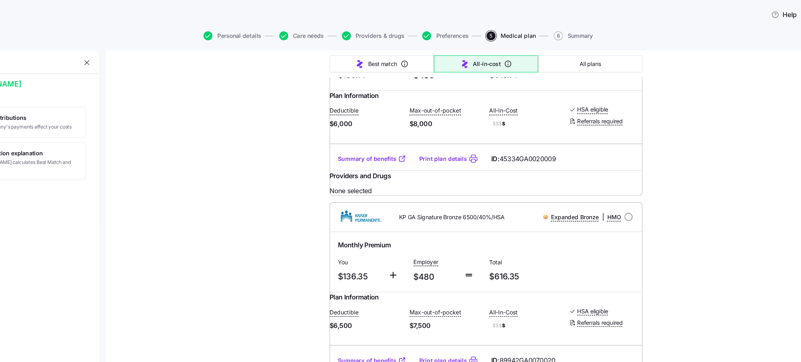
click at [380, 139] on link "Summary of benefits" at bounding box center [379, 135] width 58 height 7
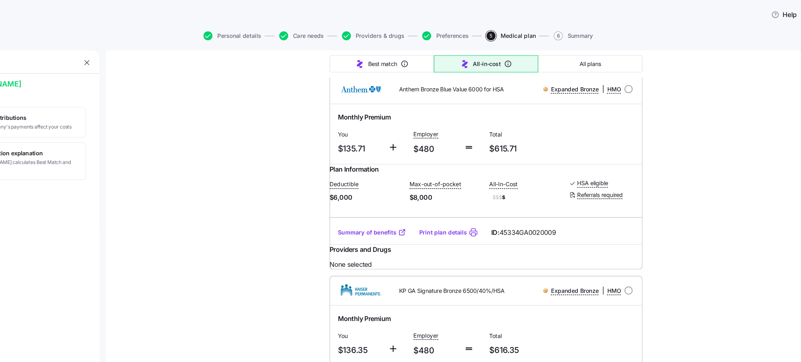
scroll to position [104, 0]
click at [355, 201] on link "Summary of benefits" at bounding box center [379, 197] width 58 height 7
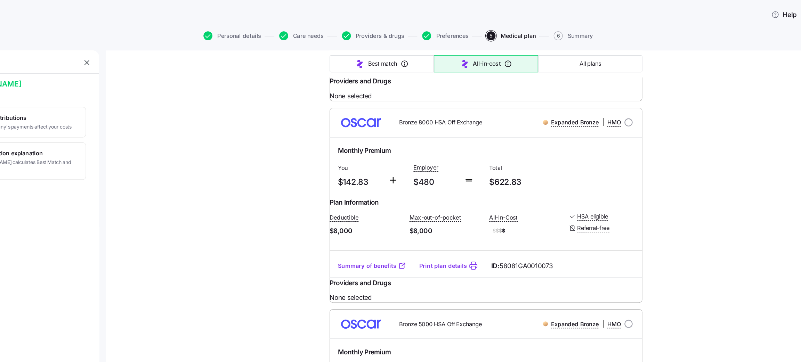
scroll to position [479, 0]
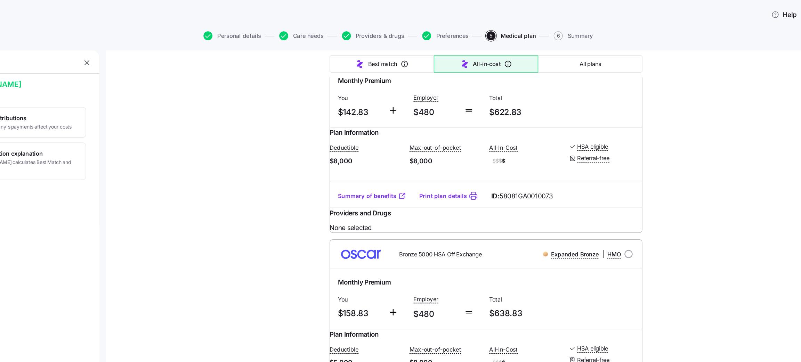
click at [370, 171] on link "Summary of benefits" at bounding box center [379, 167] width 58 height 7
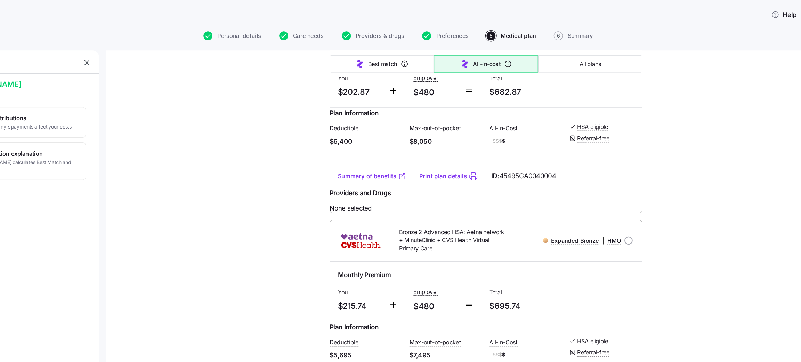
scroll to position [1209, 0]
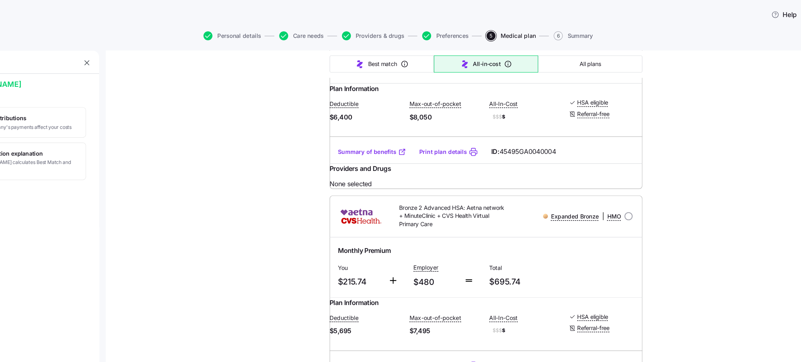
click at [364, 133] on link "Summary of benefits" at bounding box center [379, 129] width 58 height 7
click at [256, 233] on div "Choose your plan Covered: Just me Innvision Hospitality, Inc is contributing $4…" at bounding box center [475, 242] width 649 height 2816
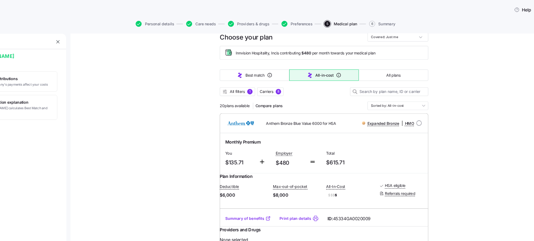
scroll to position [0, 0]
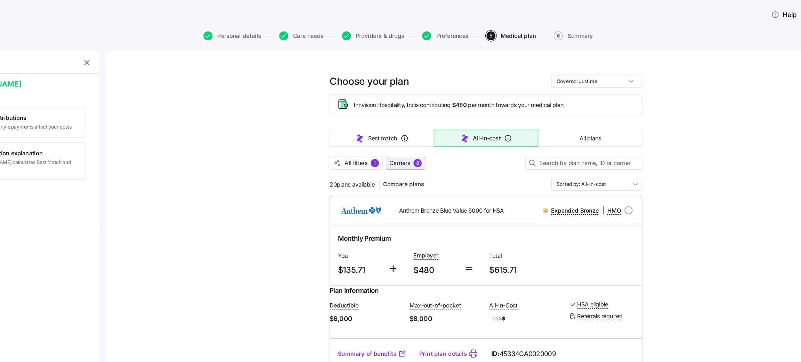
click at [396, 142] on span "Carriers" at bounding box center [403, 139] width 18 height 7
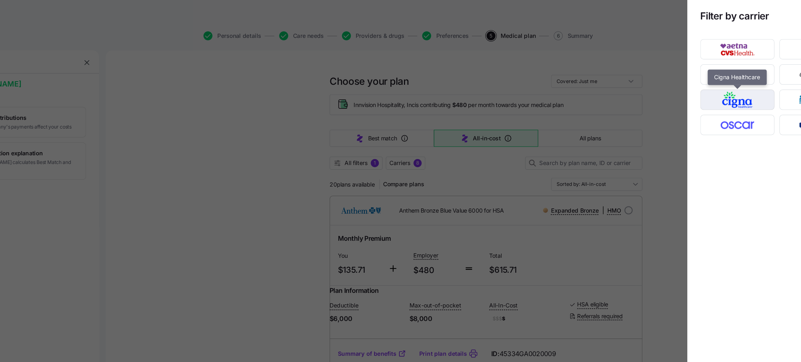
click at [533, 88] on img "button" at bounding box center [690, 85] width 51 height 14
click at [533, 241] on div at bounding box center [724, 179] width 153 height 303
drag, startPoint x: 686, startPoint y: 253, endPoint x: 631, endPoint y: 208, distance: 70.9
click at [533, 241] on div "Filter by carrier Clear all Save changes" at bounding box center [400, 358] width 801 height 0
click at [533, 228] on div at bounding box center [724, 179] width 153 height 303
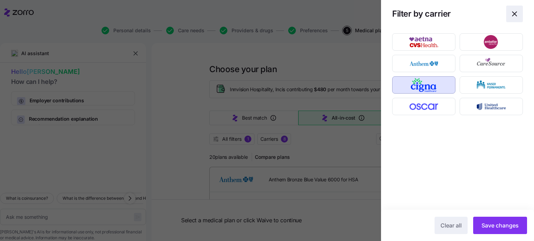
click at [513, 15] on icon "button" at bounding box center [514, 14] width 4 height 4
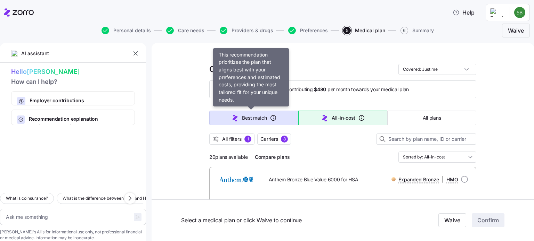
click at [231, 114] on icon "button" at bounding box center [235, 118] width 8 height 8
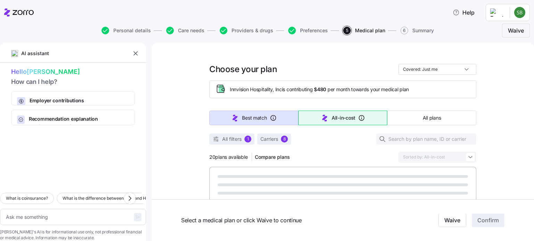
type textarea "x"
type input "Sorted by: Best match"
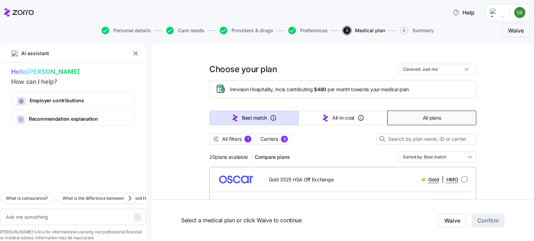
click at [459, 119] on button "All plans" at bounding box center [431, 118] width 89 height 15
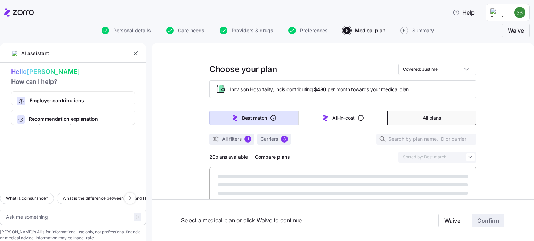
type textarea "x"
type input "Sorted by: Premium"
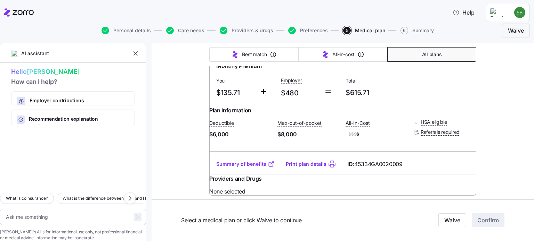
scroll to position [139, 0]
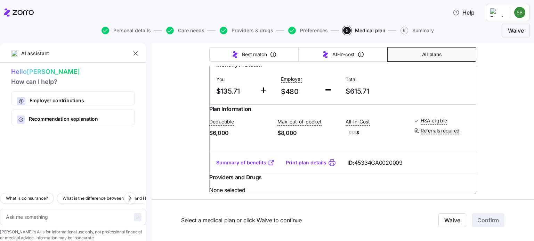
click at [222, 166] on link "Summary of benefits" at bounding box center [245, 162] width 58 height 7
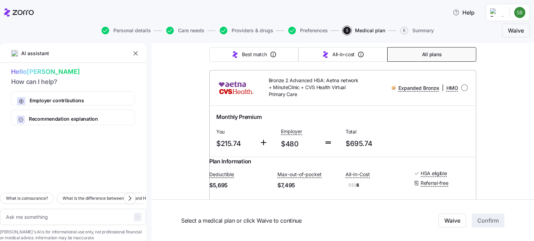
scroll to position [1306, 0]
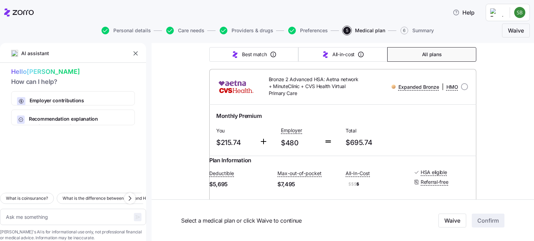
click at [255, 35] on link "Summary of benefits" at bounding box center [245, 31] width 58 height 7
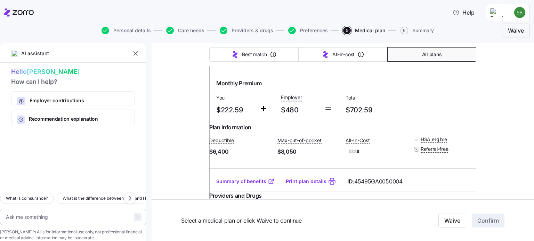
scroll to position [1529, 0]
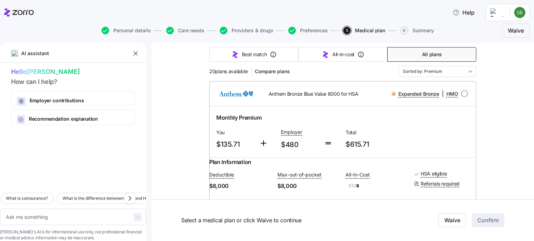
scroll to position [125, 0]
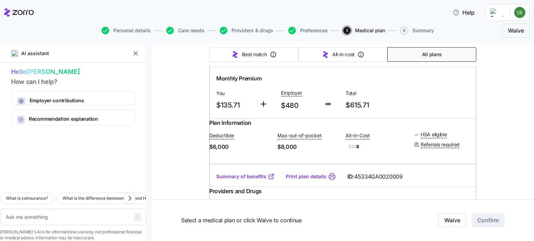
click at [241, 180] on link "Summary of benefits" at bounding box center [245, 176] width 58 height 7
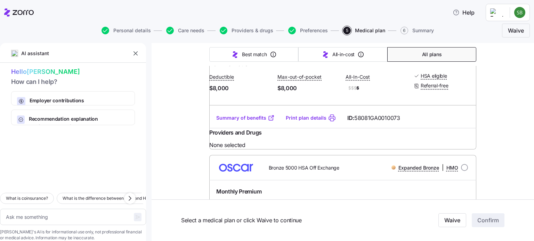
scroll to position [542, 0]
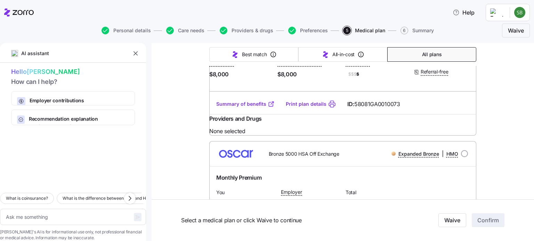
click at [251, 108] on link "Summary of benefits" at bounding box center [245, 104] width 58 height 7
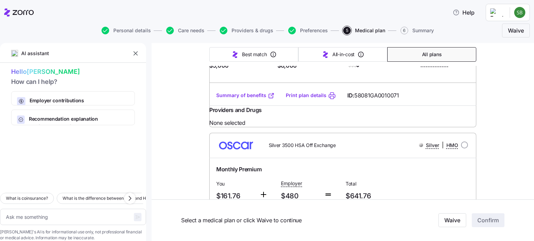
scroll to position [737, 0]
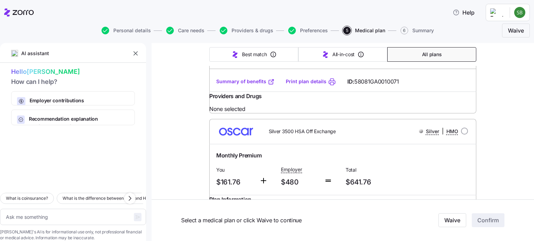
click at [231, 85] on link "Summary of benefits" at bounding box center [245, 81] width 58 height 7
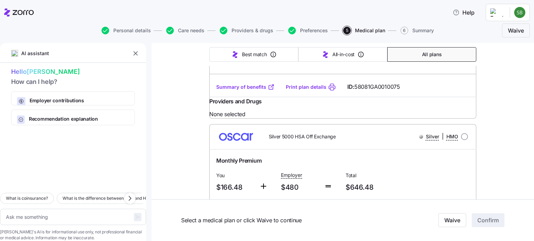
scroll to position [917, 0]
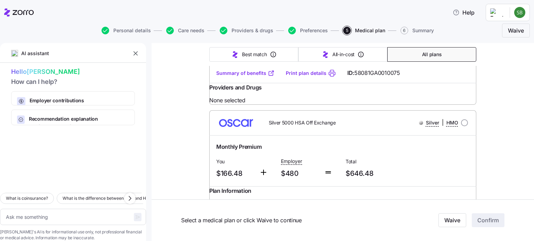
click at [241, 77] on link "Summary of benefits" at bounding box center [245, 73] width 58 height 7
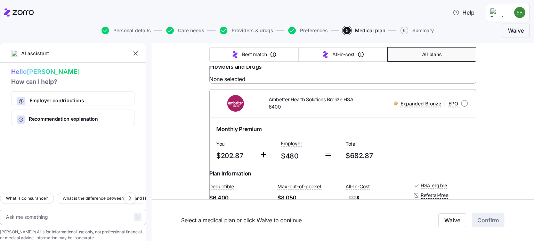
scroll to position [1112, 0]
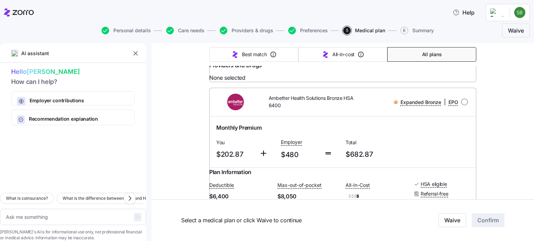
click at [243, 54] on link "Summary of benefits" at bounding box center [245, 50] width 58 height 7
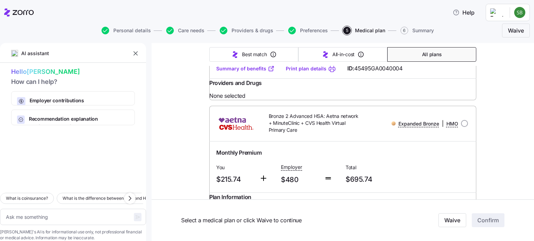
scroll to position [1293, 0]
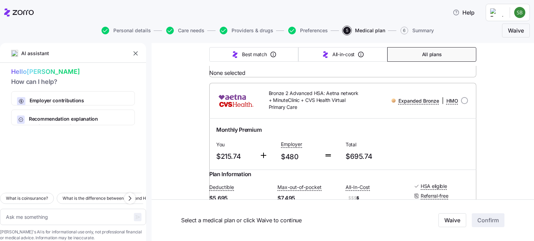
click at [243, 49] on link "Summary of benefits" at bounding box center [245, 45] width 58 height 7
click at [188, 141] on div "Choose your plan Covered: Just me Innvision Hospitality, Inc is contributing $4…" at bounding box center [342, 159] width 382 height 2816
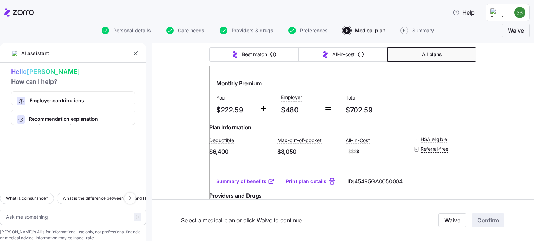
scroll to position [1529, 0]
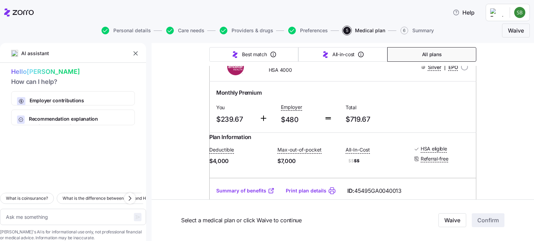
scroll to position [1682, 0]
click at [243, 18] on link "Summary of benefits" at bounding box center [245, 14] width 58 height 7
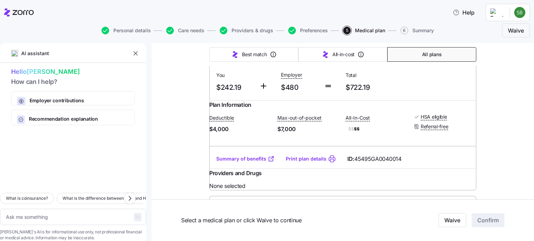
scroll to position [1890, 0]
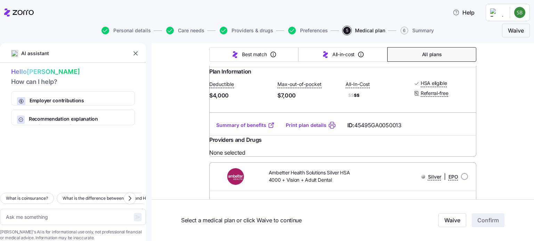
scroll to position [2099, 0]
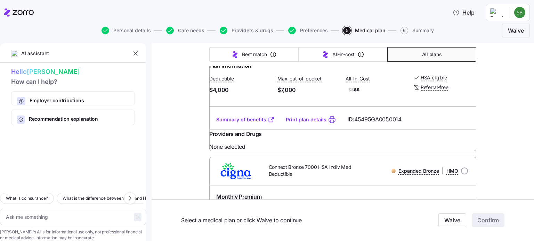
scroll to position [2293, 0]
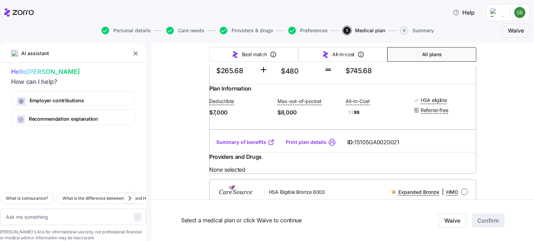
type textarea "x"
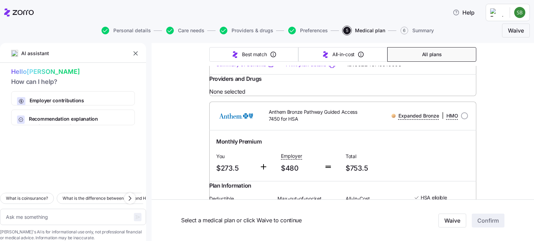
scroll to position [2696, 0]
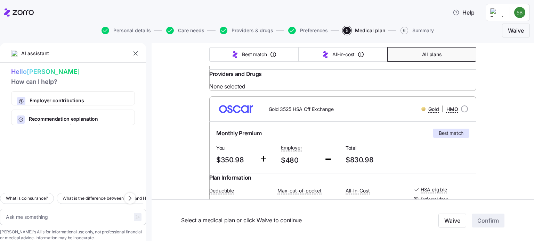
scroll to position [2877, 0]
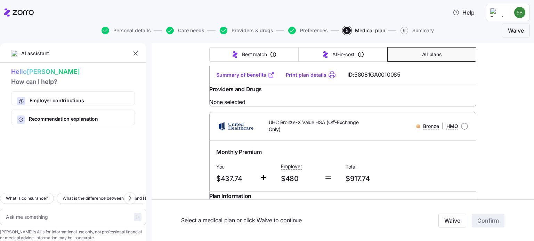
scroll to position [3030, 0]
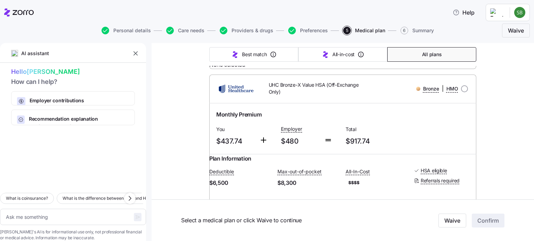
scroll to position [3071, 0]
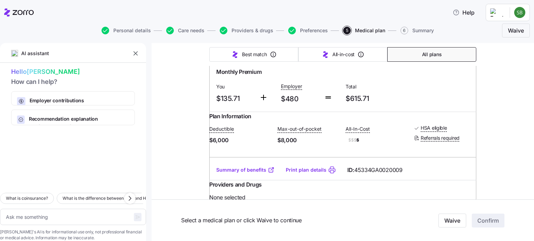
scroll to position [139, 0]
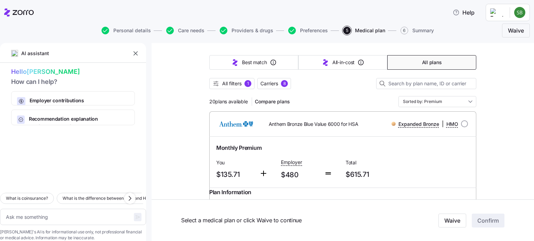
scroll to position [42, 0]
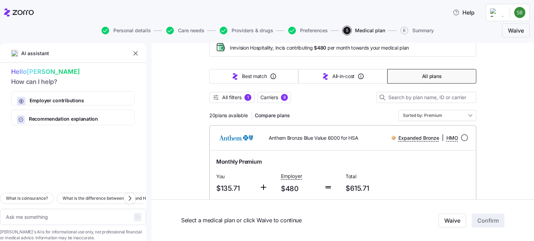
click at [461, 137] on input "radio" at bounding box center [464, 137] width 7 height 7
radio input "true"
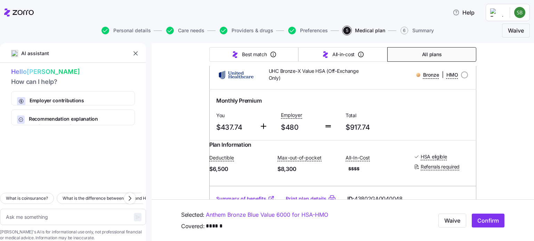
scroll to position [3085, 0]
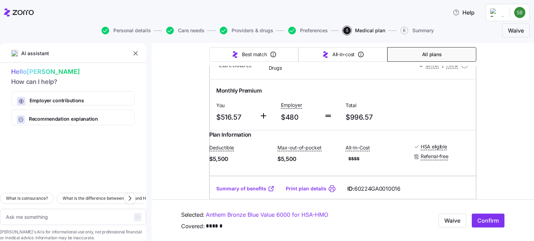
scroll to position [3447, 0]
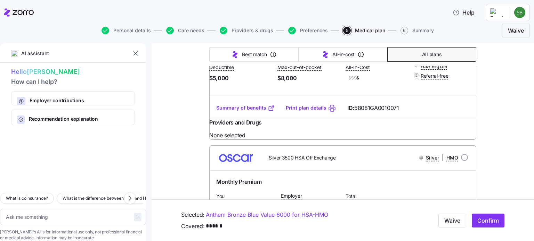
scroll to position [0, 0]
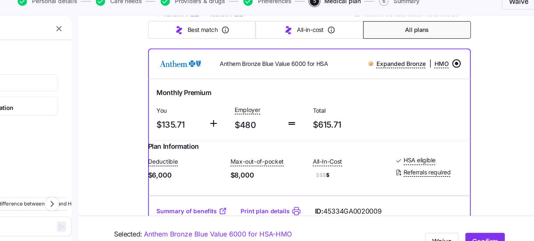
scroll to position [97, 0]
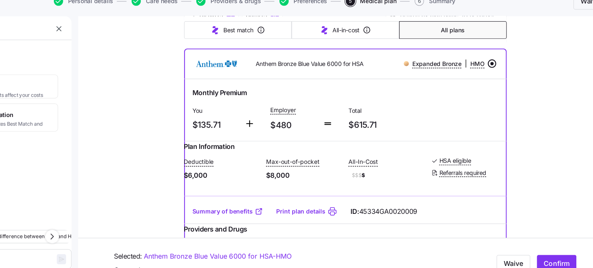
type textarea "x"
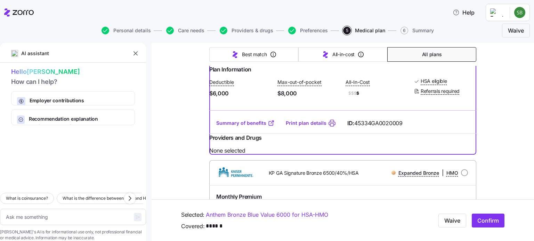
scroll to position [181, 0]
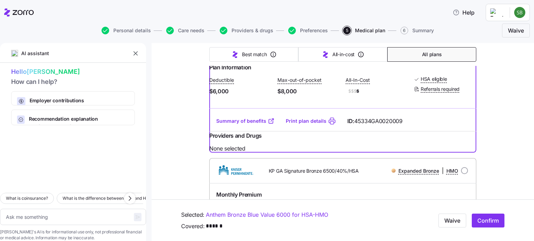
click at [229, 125] on link "Summary of benefits" at bounding box center [245, 121] width 58 height 7
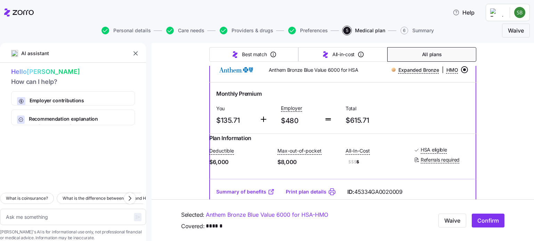
scroll to position [85, 0]
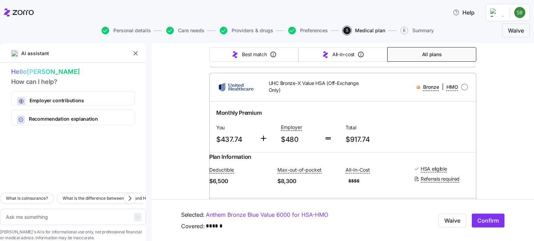
scroll to position [3073, 0]
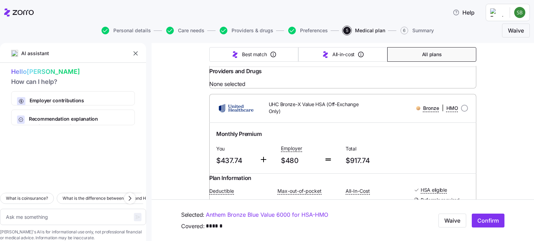
scroll to position [3032, 0]
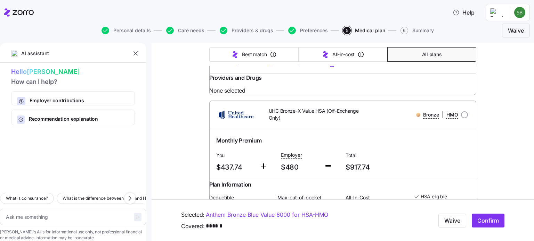
radio input "true"
type textarea "x"
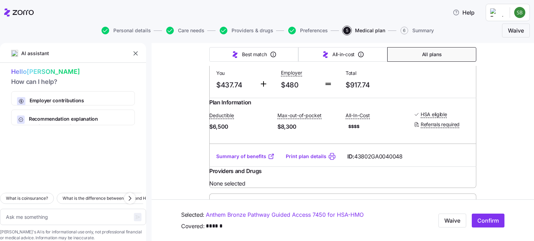
scroll to position [3115, 0]
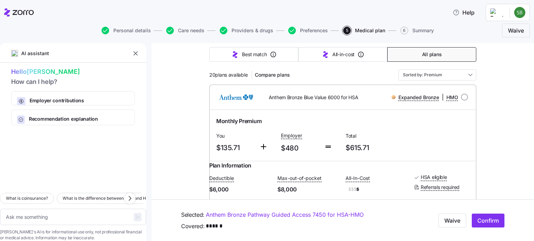
scroll to position [0, 0]
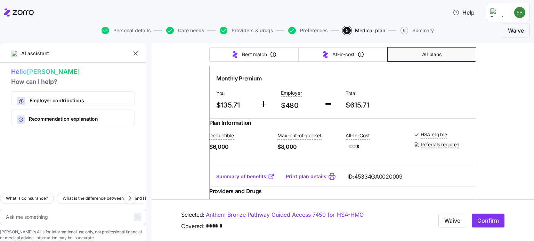
scroll to position [69, 0]
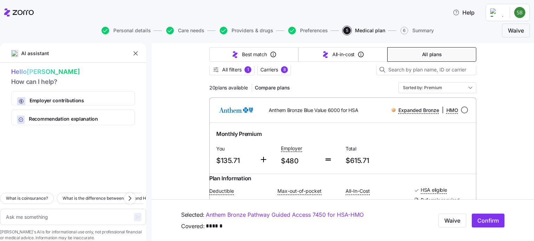
click at [462, 109] on input "radio" at bounding box center [464, 110] width 7 height 7
radio input "true"
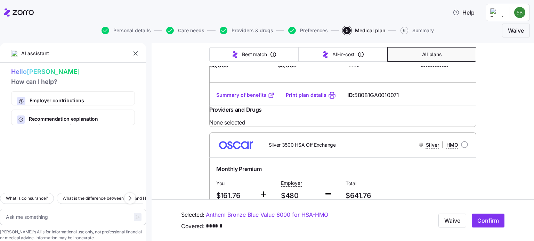
scroll to position [750, 0]
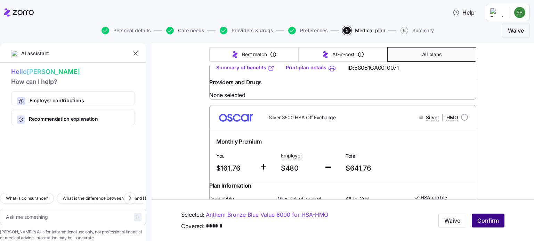
click at [478, 218] on span "Confirm" at bounding box center [488, 221] width 22 height 8
type textarea "x"
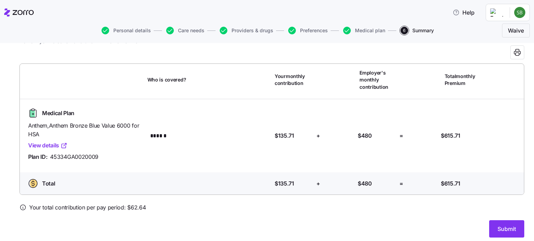
scroll to position [35, 0]
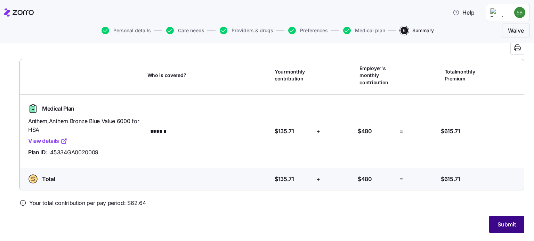
click at [498, 222] on span "Submit" at bounding box center [506, 225] width 18 height 8
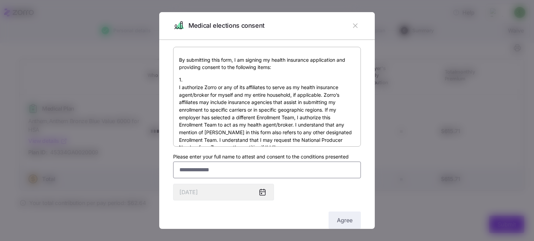
click at [275, 175] on input "Please enter your full name to attest and consent to the conditions presented" at bounding box center [267, 170] width 188 height 17
type input "**********"
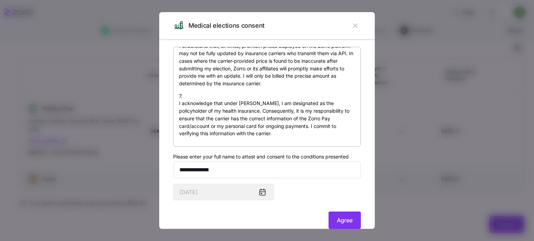
scroll to position [15, 0]
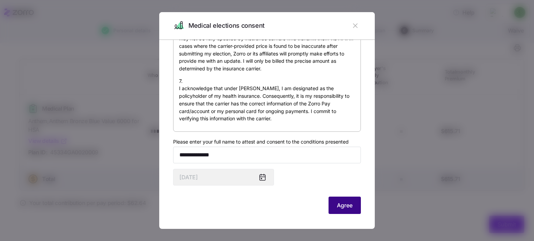
click at [331, 200] on button "Agree" at bounding box center [344, 205] width 32 height 17
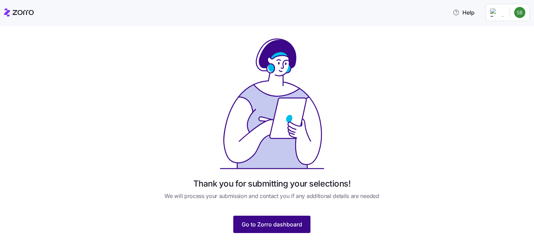
click at [272, 223] on span "Go to Zorro dashboard" at bounding box center [271, 225] width 60 height 8
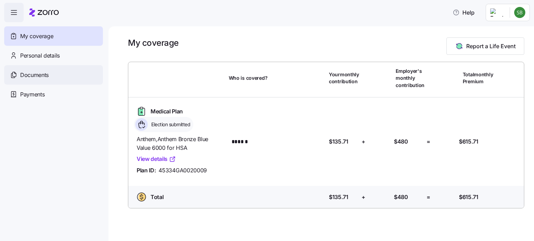
click at [25, 76] on span "Documents" at bounding box center [34, 75] width 28 height 9
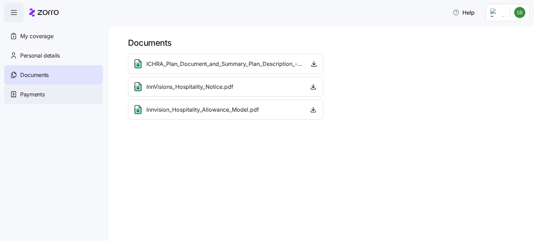
click at [40, 96] on span "Payments" at bounding box center [32, 94] width 24 height 9
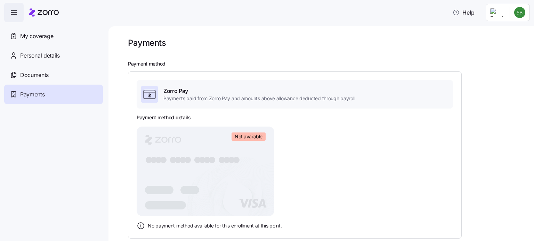
click at [495, 98] on div "Payment method Zorro Pay Payments paid from Zorro Pay and amounts above allowan…" at bounding box center [326, 150] width 396 height 178
click at [33, 35] on span "My coverage" at bounding box center [36, 36] width 33 height 9
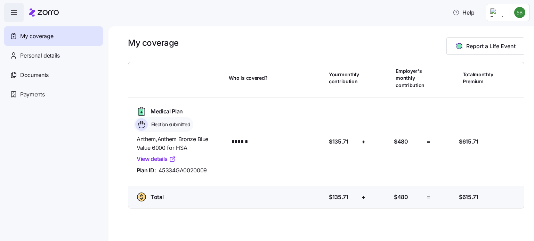
click at [153, 157] on link "View details" at bounding box center [156, 159] width 39 height 9
